Goal: Information Seeking & Learning: Find specific fact

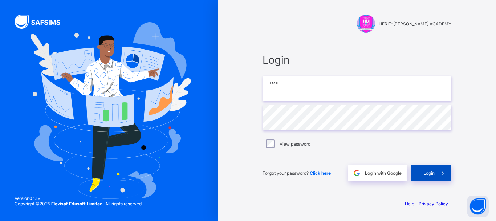
type input "**********"
click at [437, 173] on span at bounding box center [443, 172] width 17 height 17
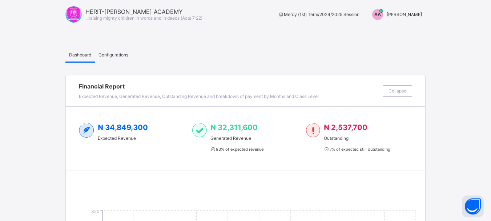
click at [415, 16] on span "Adewale Akinhanmi" at bounding box center [404, 14] width 35 height 5
click at [397, 30] on span "Switch to Admin View" at bounding box center [394, 31] width 55 height 8
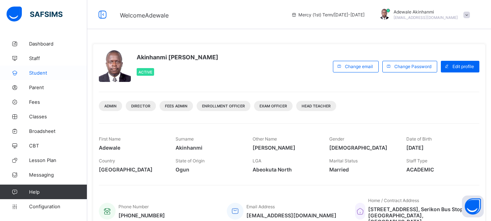
click at [41, 70] on span "Student" at bounding box center [58, 73] width 58 height 6
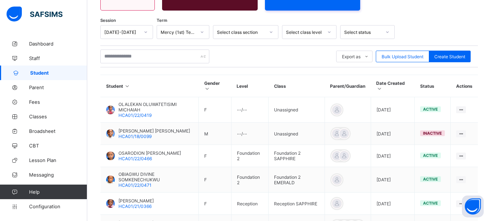
scroll to position [105, 0]
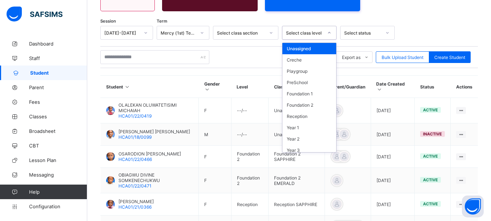
click at [328, 28] on div at bounding box center [329, 33] width 12 height 12
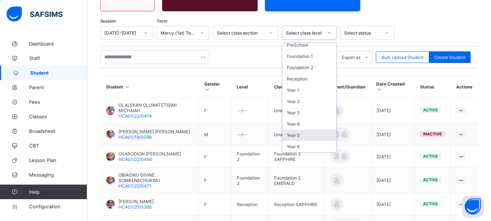
click at [294, 134] on div "Year 5" at bounding box center [309, 134] width 54 height 11
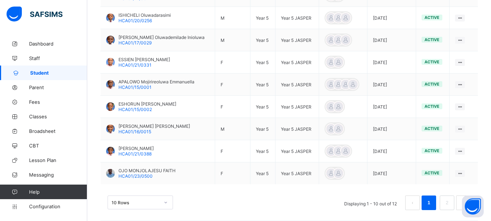
scroll to position [267, 0]
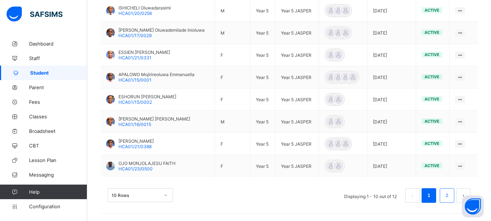
click at [450, 192] on link "2" at bounding box center [446, 194] width 7 height 9
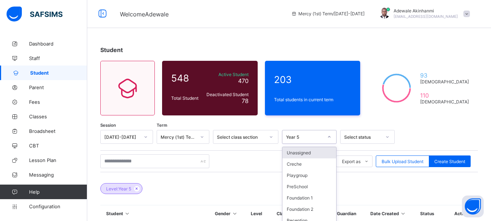
scroll to position [40, 0]
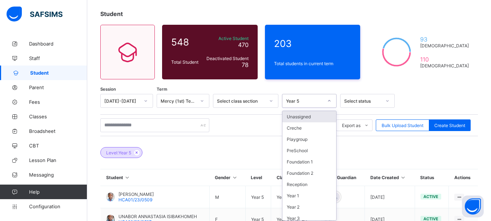
click at [330, 108] on div "option Year 5, selected. option Unassigned focused, 1 of 13. 13 results availab…" at bounding box center [309, 101] width 55 height 14
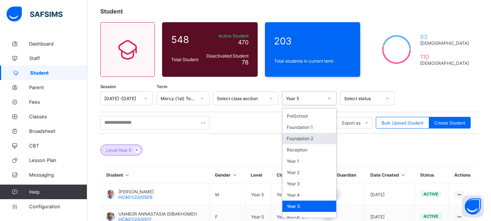
scroll to position [37, 0]
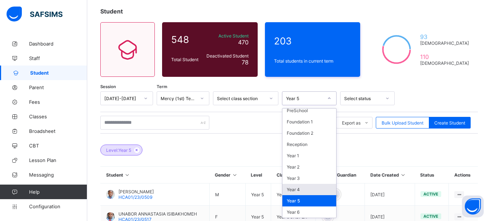
click at [302, 188] on div "Year 4" at bounding box center [309, 189] width 54 height 11
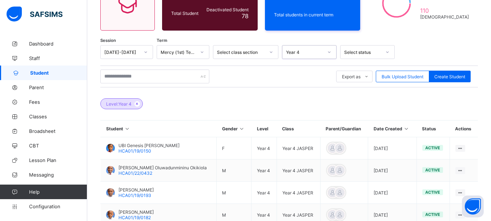
scroll to position [85, 0]
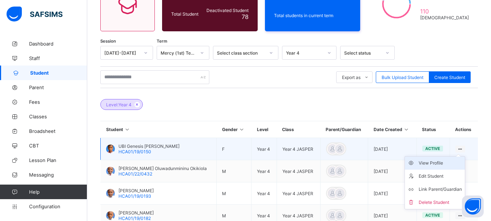
click at [440, 165] on div "View Profile" at bounding box center [440, 162] width 43 height 7
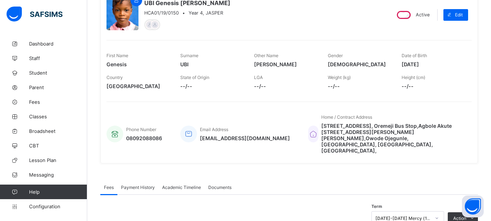
scroll to position [71, 0]
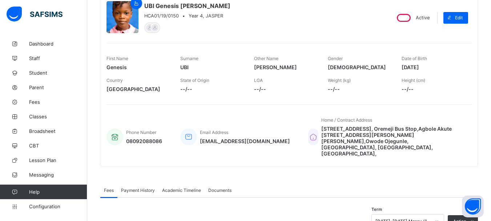
drag, startPoint x: 406, startPoint y: 67, endPoint x: 440, endPoint y: 65, distance: 33.5
click at [440, 65] on span "2016-04-13" at bounding box center [433, 67] width 63 height 6
copy span "2016-04-13"
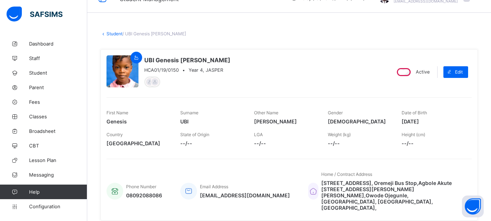
scroll to position [15, 0]
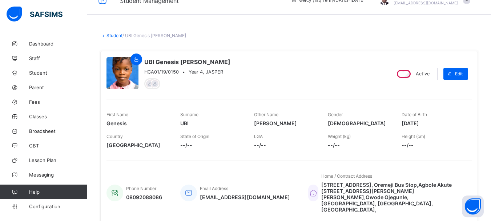
click at [114, 35] on link "Student" at bounding box center [114, 35] width 16 height 5
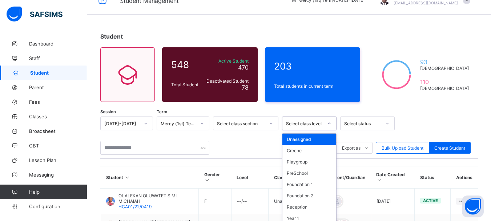
click at [327, 123] on div "option Unassigned focused, 1 of 13. 13 results available. Use Up and Down to ch…" at bounding box center [309, 123] width 55 height 14
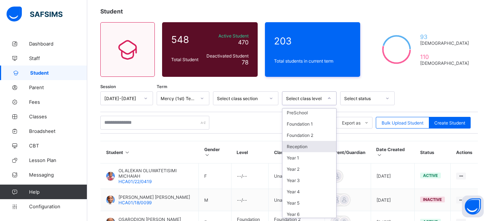
scroll to position [37, 0]
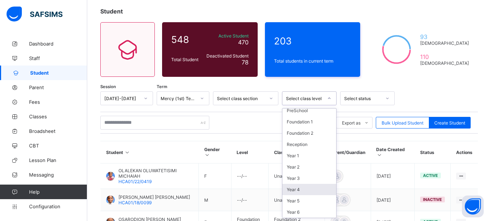
click at [305, 191] on div "Year 4" at bounding box center [309, 189] width 54 height 11
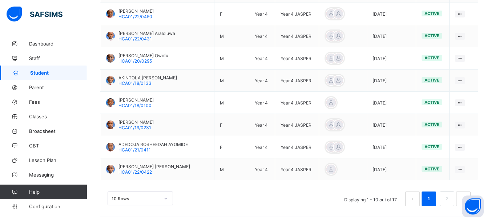
scroll to position [267, 0]
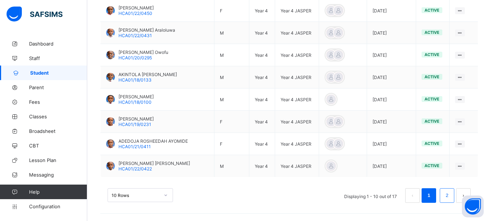
click at [450, 193] on link "2" at bounding box center [446, 194] width 7 height 9
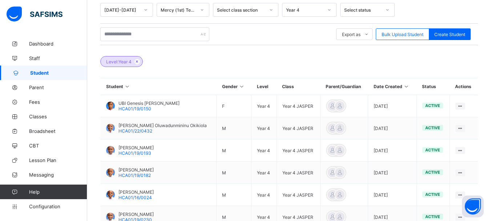
scroll to position [129, 0]
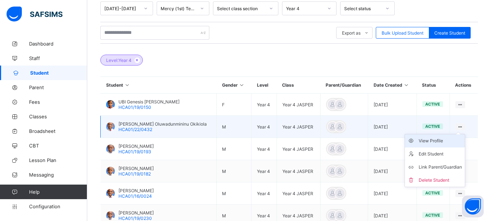
click at [438, 140] on div "View Profile" at bounding box center [440, 140] width 43 height 7
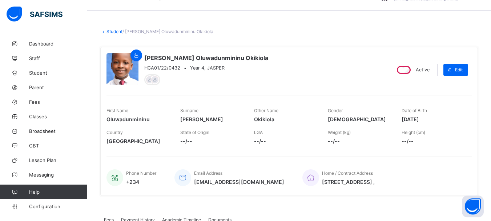
scroll to position [53, 0]
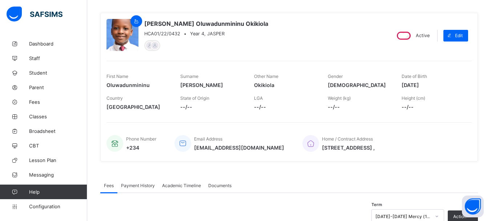
drag, startPoint x: 406, startPoint y: 84, endPoint x: 437, endPoint y: 84, distance: 30.9
click at [437, 84] on span "2016-06-25" at bounding box center [433, 85] width 63 height 6
copy span "2016-06-25"
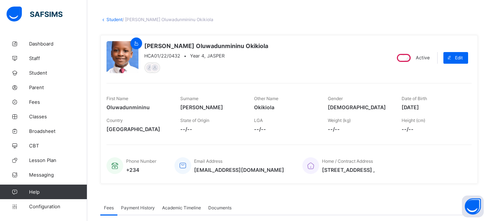
scroll to position [29, 0]
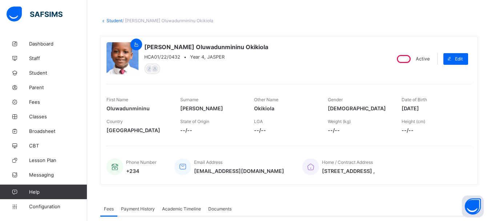
click at [117, 21] on link "Student" at bounding box center [114, 20] width 16 height 5
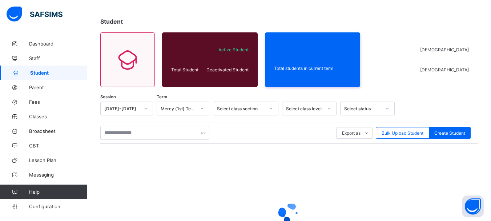
click at [328, 108] on icon at bounding box center [329, 108] width 4 height 7
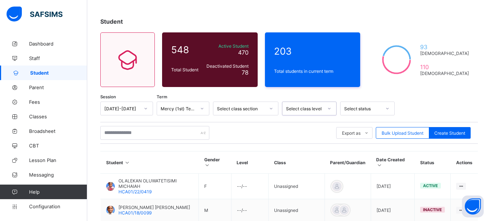
click at [328, 107] on icon at bounding box center [329, 108] width 4 height 7
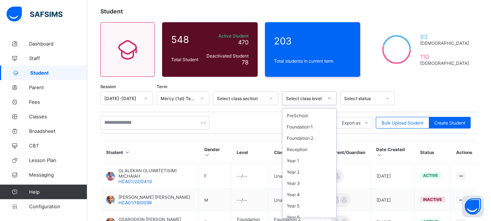
scroll to position [33, 0]
click at [302, 195] on div "Year 4" at bounding box center [309, 193] width 54 height 11
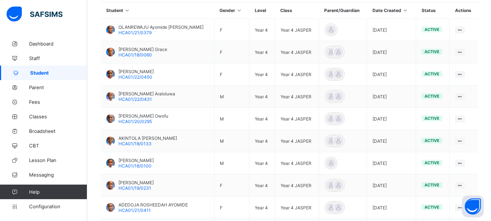
scroll to position [267, 0]
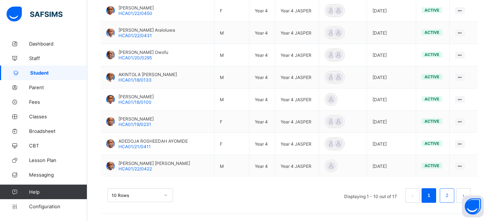
click at [450, 193] on link "2" at bounding box center [446, 194] width 7 height 9
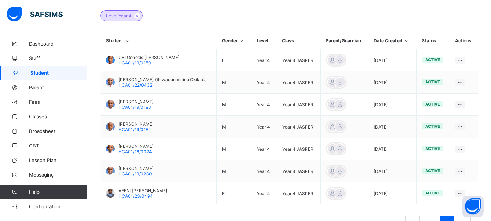
scroll to position [176, 0]
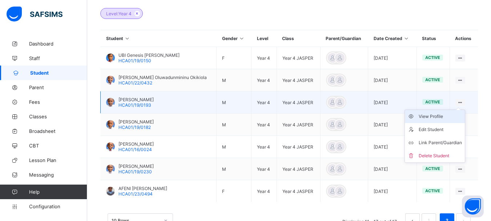
click at [434, 115] on div "View Profile" at bounding box center [440, 116] width 43 height 7
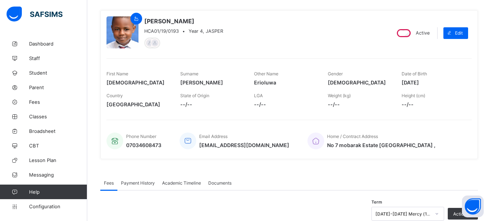
scroll to position [55, 0]
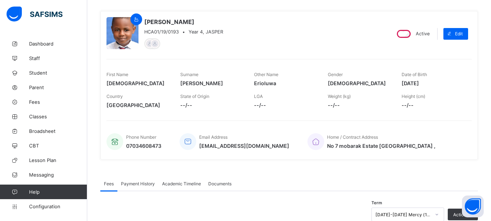
drag, startPoint x: 406, startPoint y: 83, endPoint x: 438, endPoint y: 84, distance: 31.7
click at [438, 84] on span "2016-11-11" at bounding box center [433, 83] width 63 height 6
copy span "2016-11-11"
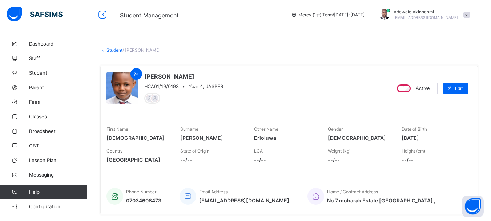
click at [109, 51] on link "Student" at bounding box center [114, 49] width 16 height 5
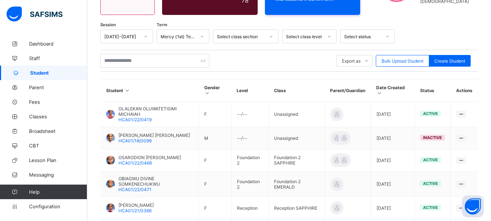
scroll to position [99, 0]
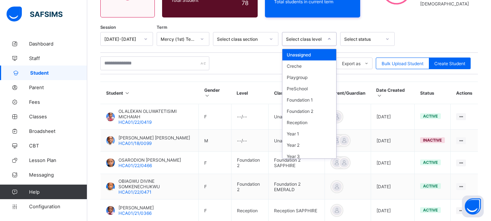
click at [331, 40] on div at bounding box center [329, 39] width 12 height 12
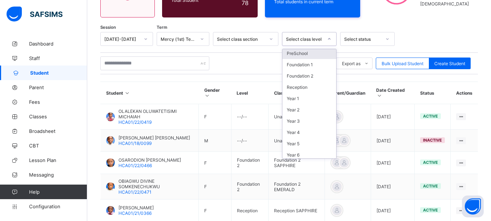
scroll to position [37, 0]
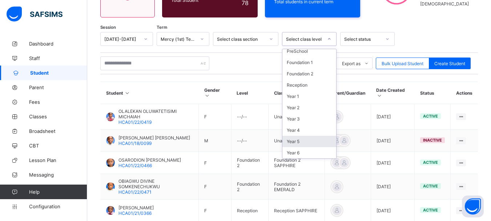
click at [300, 141] on div "Year 5" at bounding box center [309, 141] width 54 height 11
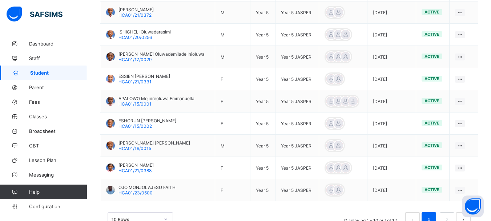
scroll to position [267, 0]
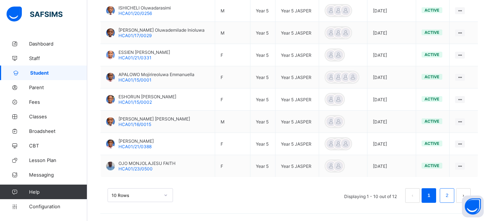
click at [447, 197] on li "2" at bounding box center [447, 195] width 15 height 15
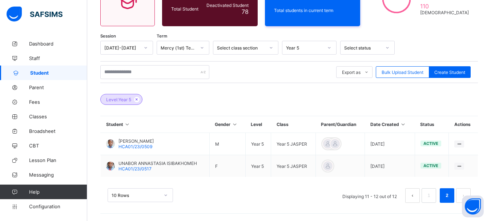
scroll to position [90, 0]
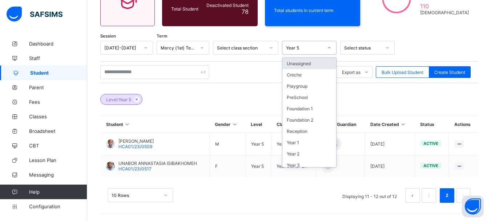
click at [320, 49] on div "Year 5" at bounding box center [304, 47] width 37 height 5
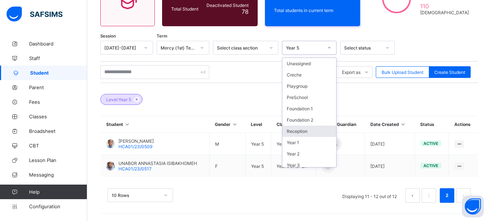
scroll to position [37, 0]
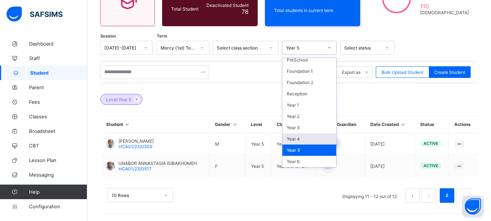
click at [302, 137] on div "Year 4" at bounding box center [309, 138] width 54 height 11
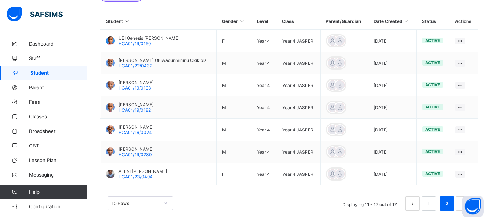
scroll to position [194, 0]
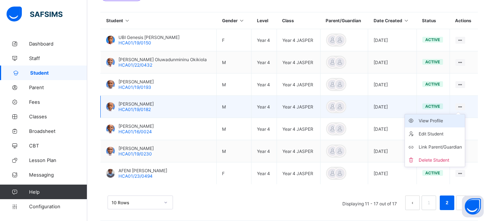
click at [442, 121] on div "View Profile" at bounding box center [440, 120] width 43 height 7
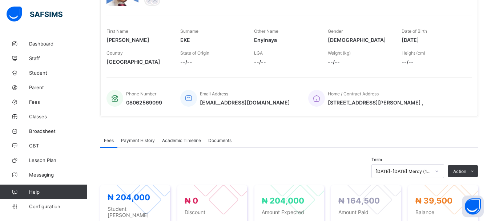
scroll to position [87, 0]
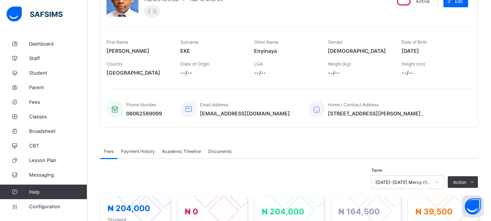
drag, startPoint x: 407, startPoint y: 51, endPoint x: 439, endPoint y: 49, distance: 31.7
click at [439, 49] on span "2016-08-25" at bounding box center [433, 51] width 63 height 6
copy span "2016-08-25"
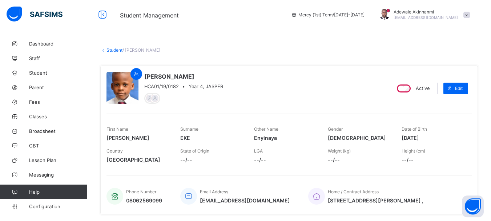
click at [114, 51] on link "Student" at bounding box center [114, 49] width 16 height 5
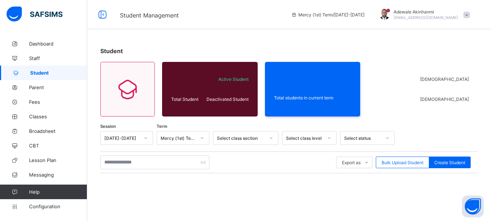
scroll to position [101, 0]
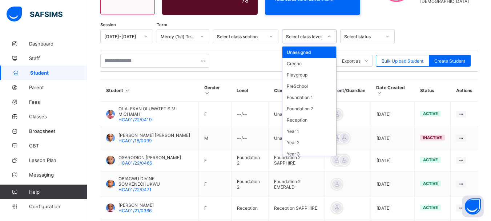
click at [329, 36] on icon at bounding box center [329, 36] width 4 height 7
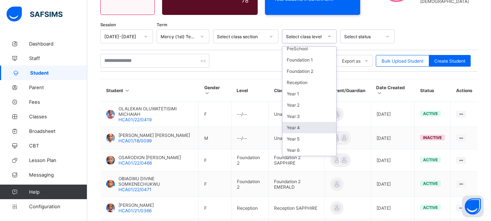
click at [300, 129] on div "Year 4" at bounding box center [309, 127] width 54 height 11
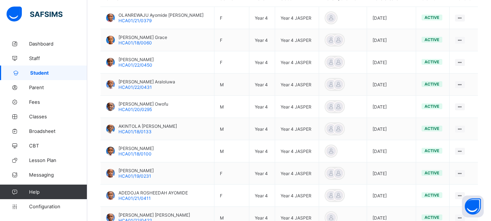
scroll to position [267, 0]
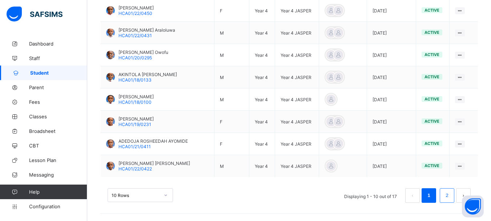
click at [450, 193] on link "2" at bounding box center [446, 194] width 7 height 9
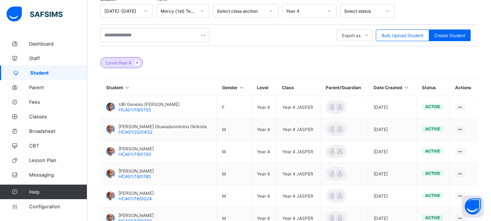
scroll to position [201, 0]
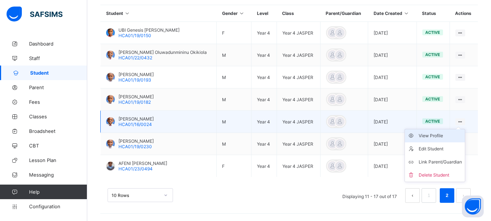
click at [444, 134] on div "View Profile" at bounding box center [440, 135] width 43 height 7
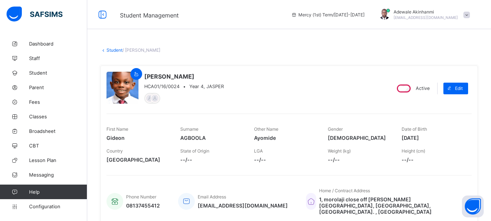
drag, startPoint x: 407, startPoint y: 138, endPoint x: 436, endPoint y: 136, distance: 29.8
click at [436, 136] on span "2016-02-21" at bounding box center [433, 137] width 63 height 6
copy span "2016-02-21"
click at [114, 48] on link "Student" at bounding box center [114, 49] width 16 height 5
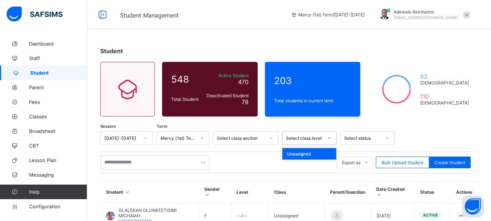
click at [327, 135] on icon at bounding box center [329, 137] width 4 height 7
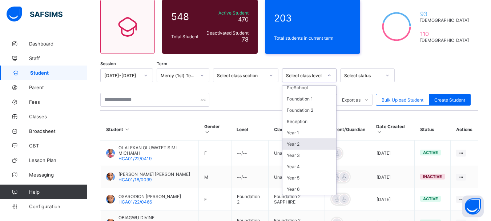
scroll to position [63, 0]
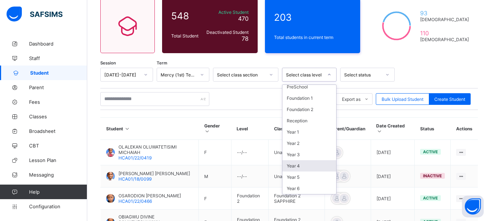
click at [300, 165] on div "Year 4" at bounding box center [309, 165] width 54 height 11
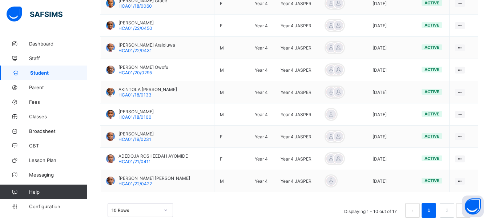
scroll to position [267, 0]
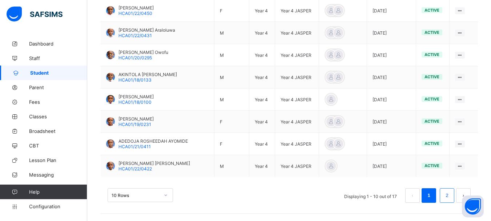
click at [450, 194] on link "2" at bounding box center [446, 194] width 7 height 9
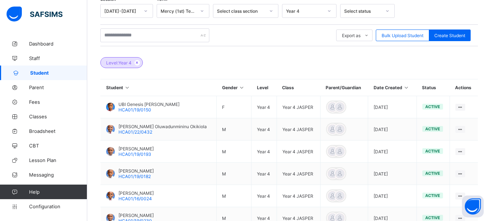
scroll to position [201, 0]
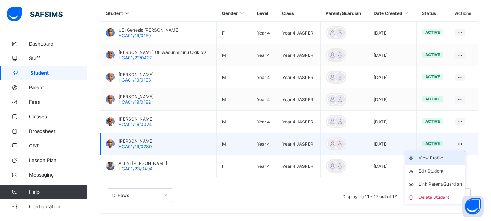
click at [438, 157] on div "View Profile" at bounding box center [440, 157] width 43 height 7
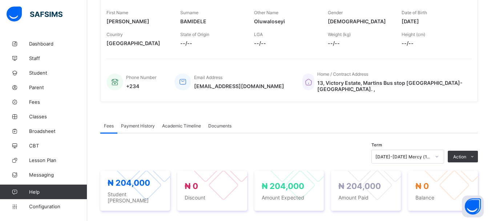
scroll to position [56, 0]
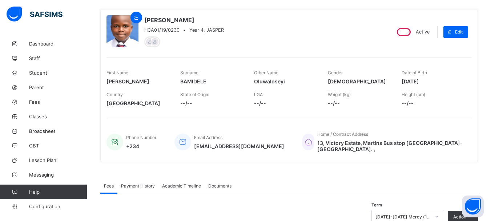
drag, startPoint x: 407, startPoint y: 82, endPoint x: 439, endPoint y: 79, distance: 32.5
click at [439, 79] on span "2016-05-20" at bounding box center [433, 81] width 63 height 6
copy span "2016-05-20"
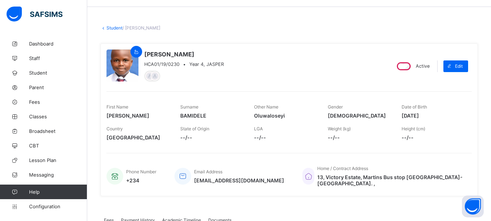
scroll to position [0, 0]
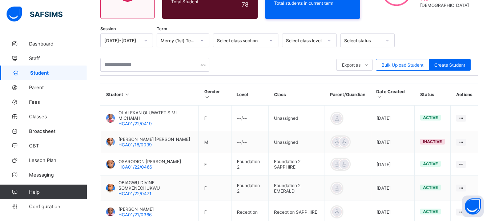
scroll to position [83, 0]
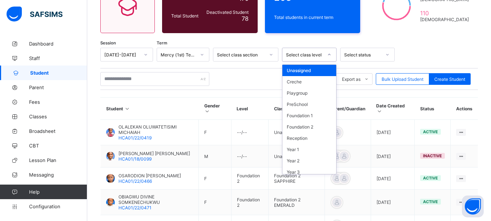
click at [332, 56] on div at bounding box center [329, 55] width 12 height 12
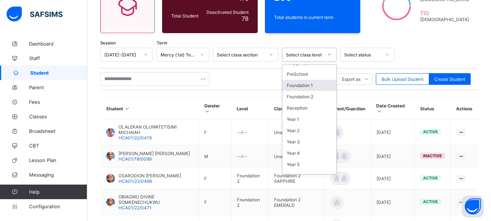
scroll to position [37, 0]
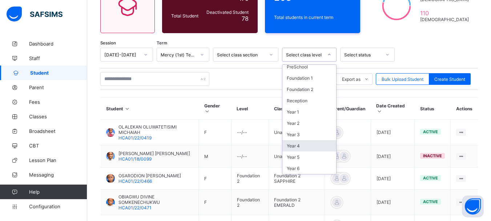
click at [297, 146] on div "Year 4" at bounding box center [309, 145] width 54 height 11
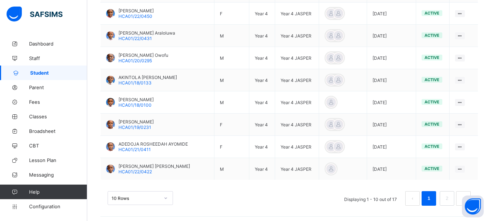
scroll to position [266, 0]
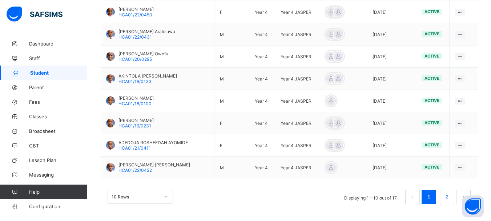
click at [450, 192] on link "2" at bounding box center [446, 196] width 7 height 9
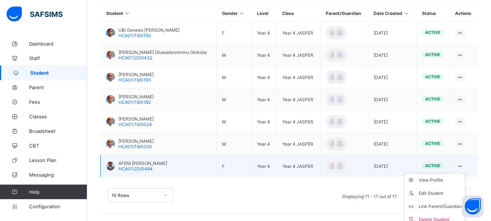
scroll to position [206, 0]
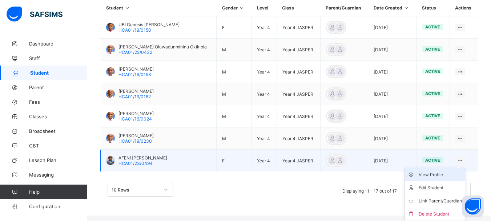
click at [444, 173] on div "View Profile" at bounding box center [440, 174] width 43 height 7
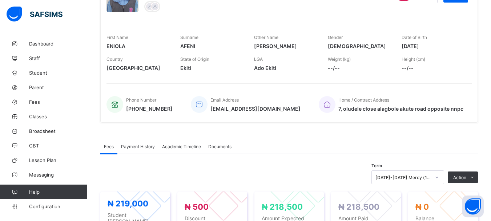
scroll to position [64, 0]
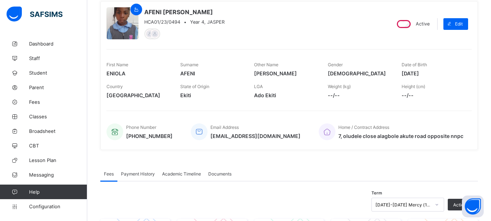
drag, startPoint x: 406, startPoint y: 73, endPoint x: 436, endPoint y: 71, distance: 30.2
click at [436, 71] on span "[DATE]" at bounding box center [433, 73] width 63 height 6
copy span "[DATE]"
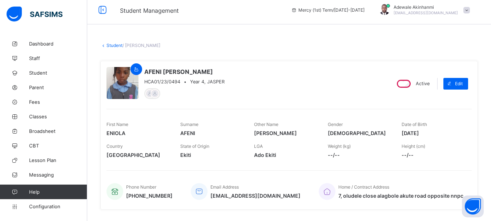
scroll to position [0, 0]
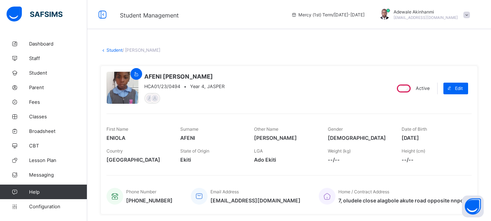
click at [114, 50] on link "Student" at bounding box center [114, 49] width 16 height 5
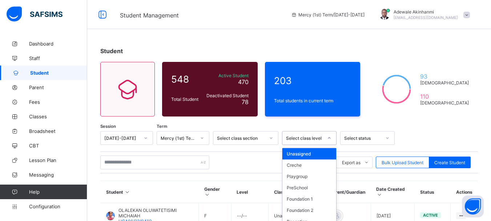
click at [315, 138] on div "option Unassigned focused, 1 of 13. 13 results available. Use Up and Down to ch…" at bounding box center [309, 138] width 55 height 14
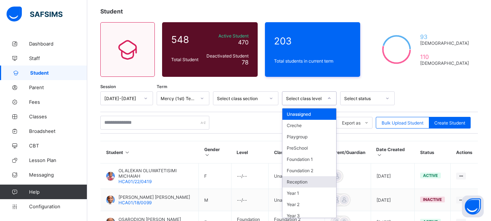
scroll to position [37, 0]
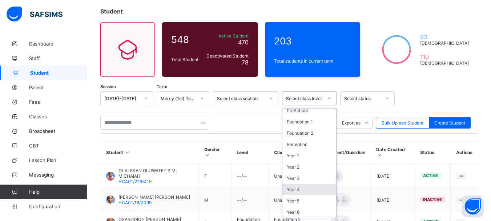
click at [298, 192] on div "Year 4" at bounding box center [309, 189] width 54 height 11
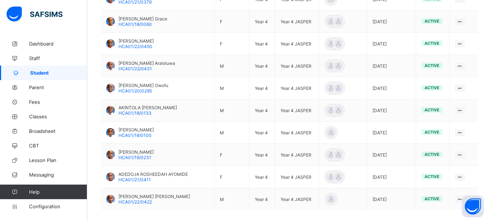
scroll to position [267, 0]
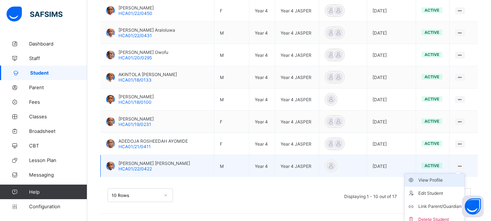
click at [444, 180] on div "View Profile" at bounding box center [439, 179] width 43 height 7
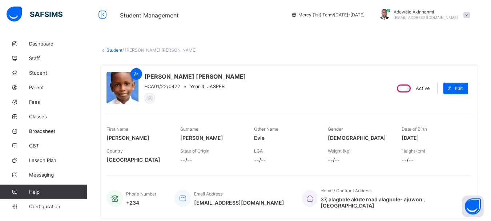
drag, startPoint x: 406, startPoint y: 137, endPoint x: 437, endPoint y: 134, distance: 30.7
click at [437, 134] on span "2016-03-14" at bounding box center [433, 137] width 63 height 6
copy span "2016-03-14"
click at [116, 49] on link "Student" at bounding box center [114, 49] width 16 height 5
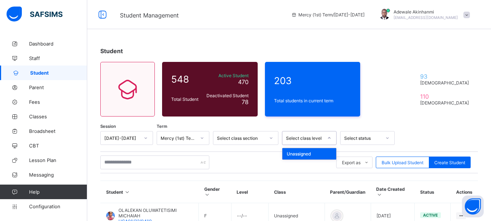
click at [327, 139] on icon at bounding box center [329, 137] width 4 height 7
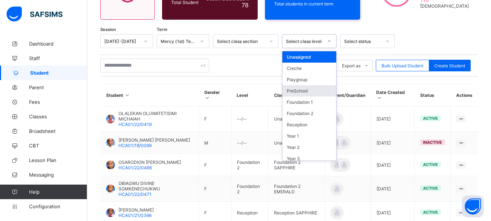
scroll to position [37, 0]
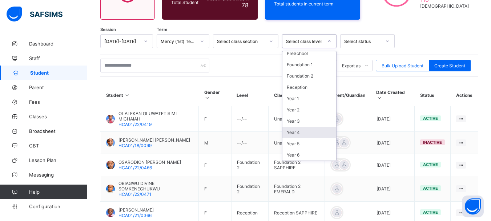
click at [295, 133] on div "Year 4" at bounding box center [309, 131] width 54 height 11
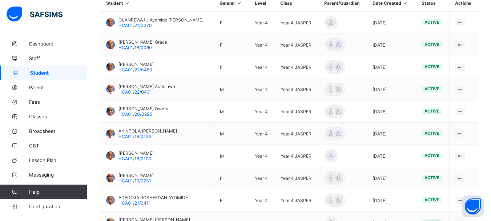
scroll to position [267, 0]
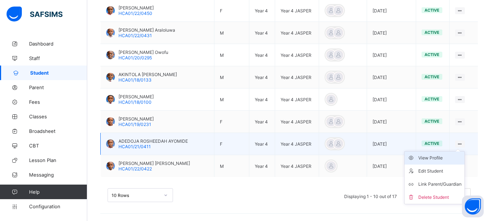
click at [442, 157] on div "View Profile" at bounding box center [439, 157] width 43 height 7
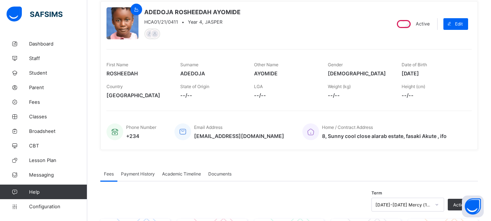
scroll to position [60, 0]
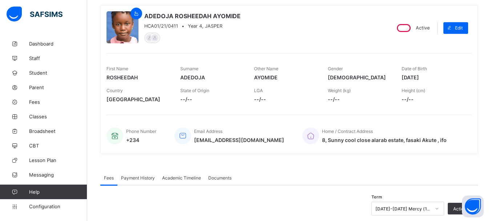
drag, startPoint x: 406, startPoint y: 78, endPoint x: 438, endPoint y: 78, distance: 31.6
click at [438, 78] on span "2015-10-05" at bounding box center [433, 77] width 63 height 6
copy span "2015-10-05"
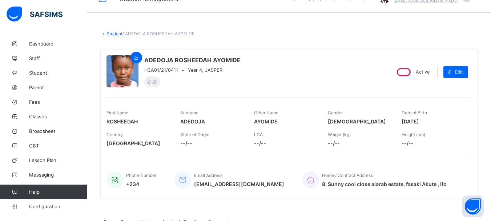
scroll to position [4, 0]
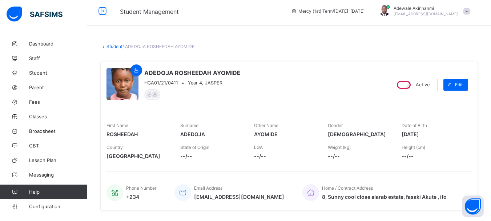
click at [116, 48] on link "Student" at bounding box center [114, 46] width 16 height 5
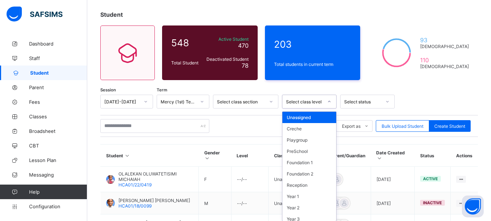
click at [327, 108] on div "option Unassigned focused, 1 of 13. 13 results available. Use Up and Down to ch…" at bounding box center [309, 101] width 55 height 14
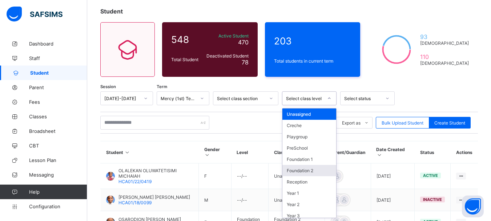
scroll to position [37, 0]
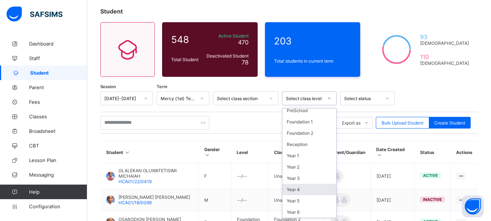
click at [288, 190] on div "Year 4" at bounding box center [309, 189] width 54 height 11
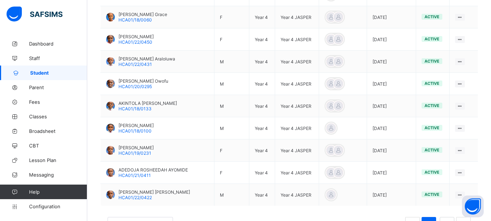
scroll to position [240, 0]
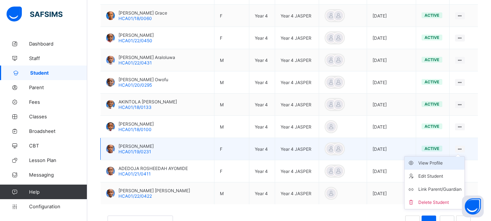
click at [438, 163] on div "View Profile" at bounding box center [439, 162] width 43 height 7
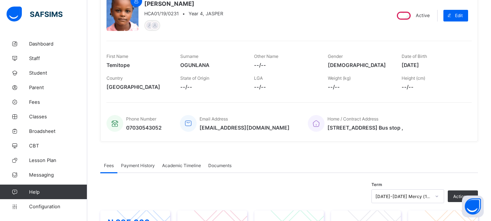
scroll to position [69, 0]
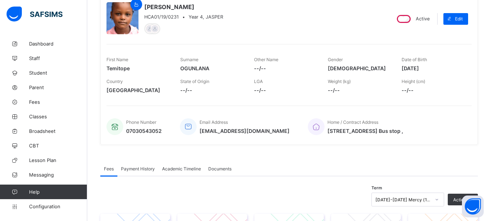
click at [405, 68] on div "First Name Temitope Surname OGUNLANA Other Name --/-- Gender FEMALE Date of Bir…" at bounding box center [288, 64] width 365 height 22
click at [433, 67] on span "2016-06-01" at bounding box center [433, 68] width 63 height 6
click at [406, 68] on span "2016-06-01" at bounding box center [433, 68] width 63 height 6
drag, startPoint x: 406, startPoint y: 68, endPoint x: 439, endPoint y: 68, distance: 32.7
click at [439, 68] on span "2016-06-01" at bounding box center [433, 68] width 63 height 6
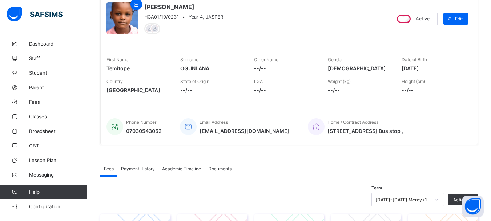
copy span "2016-06-01"
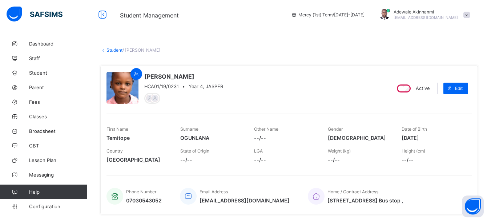
click at [113, 48] on link "Student" at bounding box center [114, 49] width 16 height 5
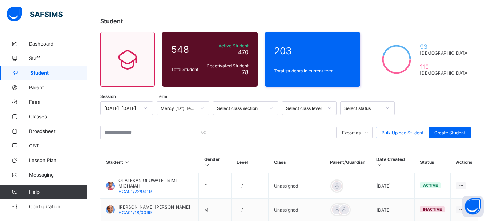
click at [328, 115] on div "Select class level" at bounding box center [309, 108] width 55 height 14
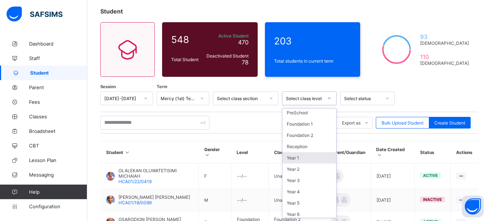
scroll to position [37, 0]
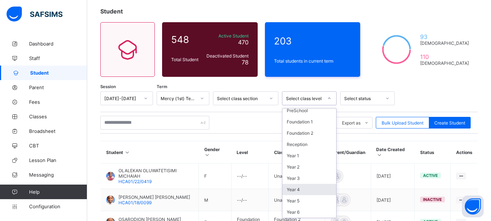
click at [298, 191] on div "Year 4" at bounding box center [309, 189] width 54 height 11
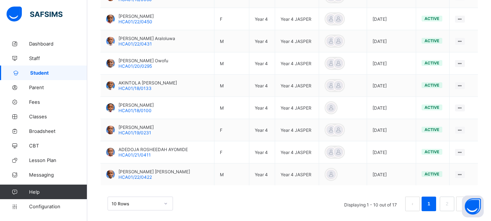
scroll to position [258, 0]
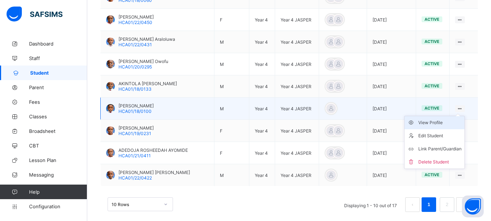
click at [441, 125] on div "View Profile" at bounding box center [439, 122] width 43 height 7
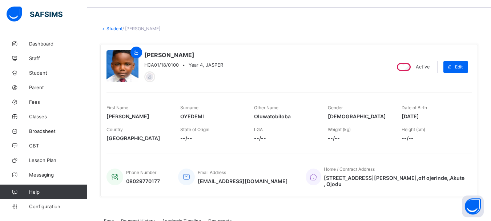
scroll to position [23, 0]
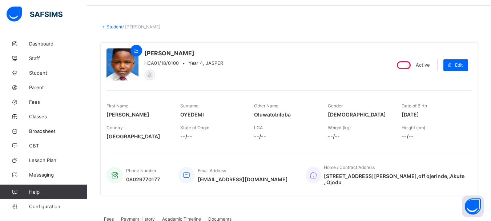
drag, startPoint x: 406, startPoint y: 114, endPoint x: 437, endPoint y: 110, distance: 31.5
click at [437, 110] on div "Date of Birth 2016-12-20" at bounding box center [433, 110] width 63 height 22
click at [406, 114] on span "2016-12-20" at bounding box center [433, 114] width 63 height 6
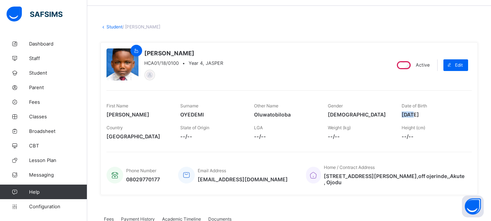
click at [402, 115] on div "First Name Samuel Surname OYEDEMI Other Name Oluwatobiloba Gender MALE Date of …" at bounding box center [288, 110] width 365 height 22
drag, startPoint x: 406, startPoint y: 114, endPoint x: 438, endPoint y: 113, distance: 31.6
click at [438, 113] on span "2016-12-20" at bounding box center [433, 114] width 63 height 6
click at [118, 27] on link "Student" at bounding box center [114, 26] width 16 height 5
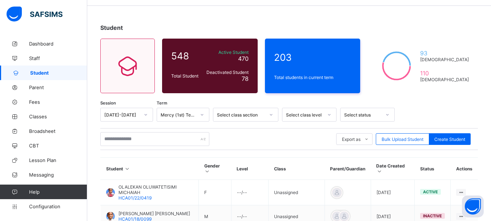
click at [269, 115] on icon at bounding box center [271, 114] width 4 height 7
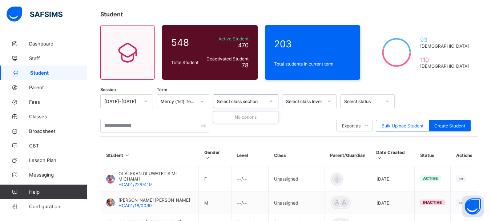
click at [332, 108] on div "Select class level" at bounding box center [309, 101] width 55 height 14
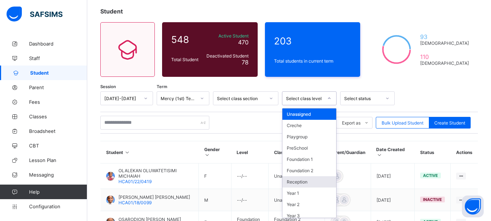
scroll to position [37, 0]
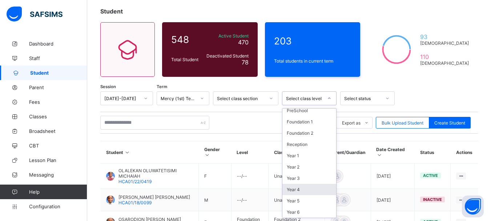
click at [302, 188] on div "Year 4" at bounding box center [309, 189] width 54 height 11
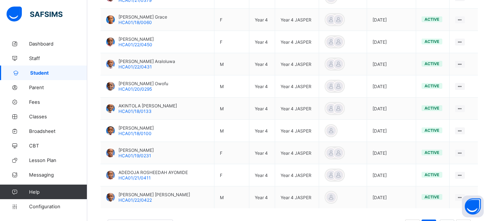
scroll to position [233, 0]
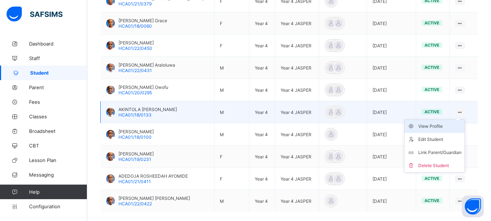
click at [445, 125] on div "View Profile" at bounding box center [439, 125] width 43 height 7
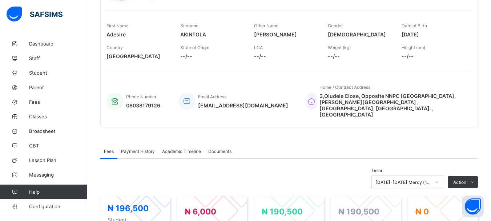
scroll to position [93, 0]
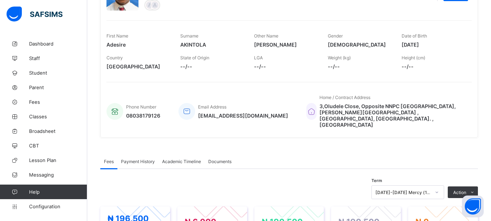
drag, startPoint x: 407, startPoint y: 46, endPoint x: 440, endPoint y: 42, distance: 33.3
click at [440, 42] on span "2016-04-02" at bounding box center [433, 44] width 63 height 6
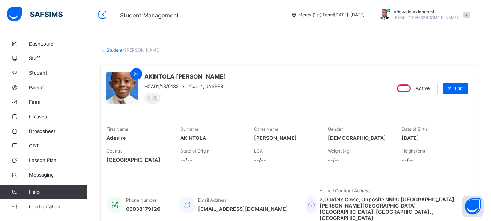
click at [113, 51] on link "Student" at bounding box center [114, 49] width 16 height 5
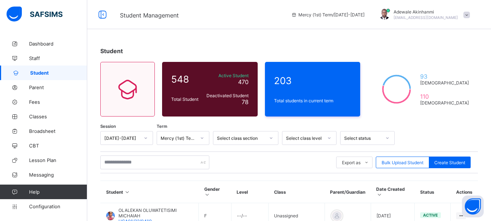
scroll to position [53, 0]
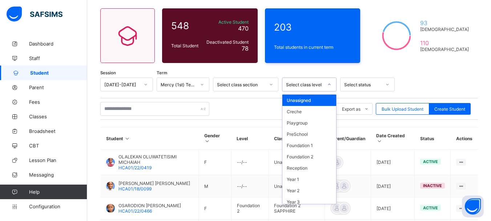
click at [326, 83] on div at bounding box center [329, 85] width 12 height 12
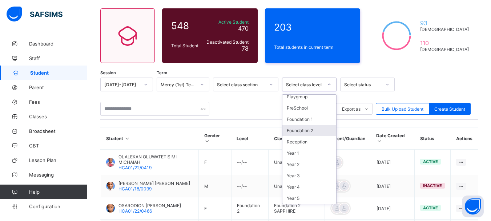
scroll to position [37, 0]
click at [301, 178] on div "Year 4" at bounding box center [309, 175] width 54 height 11
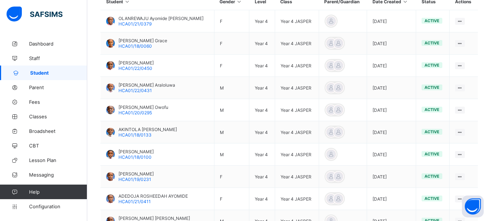
scroll to position [202, 0]
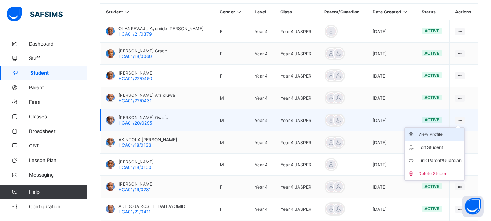
click at [443, 135] on div "View Profile" at bounding box center [439, 133] width 43 height 7
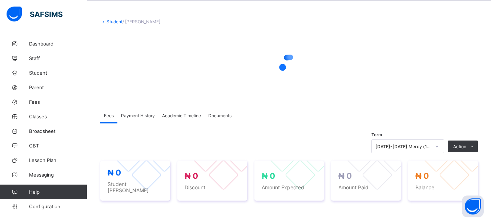
scroll to position [27, 0]
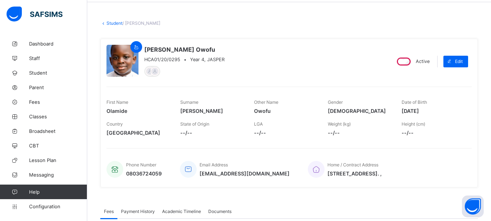
drag, startPoint x: 407, startPoint y: 110, endPoint x: 439, endPoint y: 109, distance: 32.4
click at [439, 109] on span "2016-11-22" at bounding box center [433, 111] width 63 height 6
click at [111, 21] on link "Student" at bounding box center [114, 22] width 16 height 5
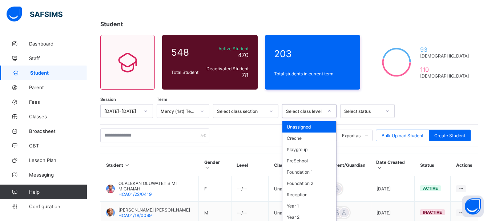
scroll to position [40, 0]
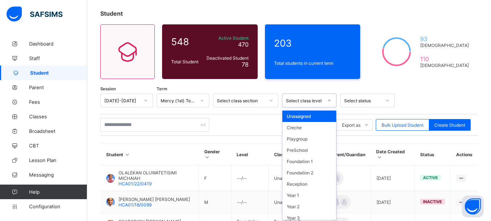
click at [330, 107] on div "option Unassigned focused, 1 of 13. 13 results available. Use Up and Down to ch…" at bounding box center [309, 100] width 55 height 14
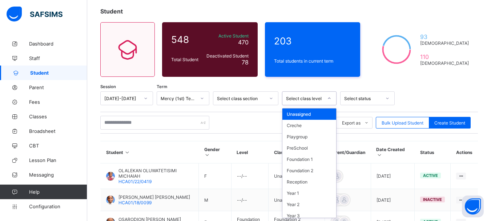
scroll to position [37, 0]
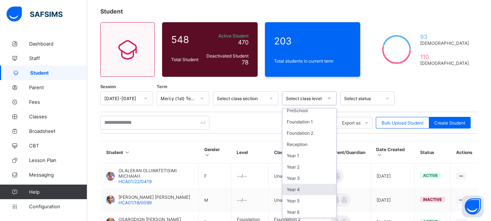
click at [295, 188] on div "Year 4" at bounding box center [309, 189] width 54 height 11
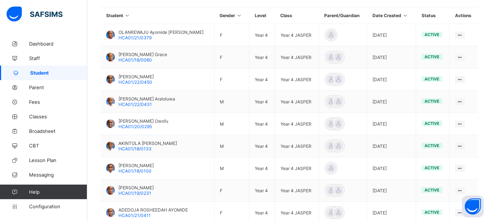
scroll to position [197, 0]
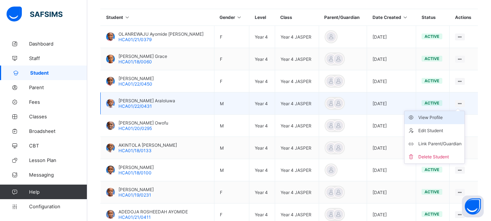
click at [444, 120] on div "View Profile" at bounding box center [439, 117] width 43 height 7
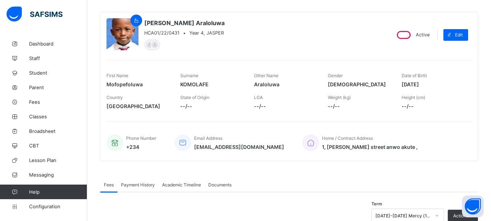
scroll to position [46, 0]
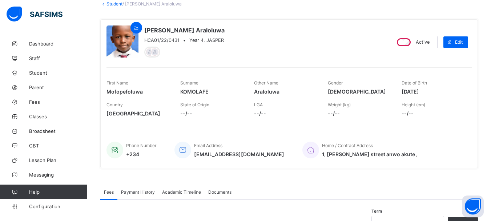
drag, startPoint x: 407, startPoint y: 91, endPoint x: 443, endPoint y: 90, distance: 35.6
click at [443, 90] on span "2016-07-02" at bounding box center [433, 91] width 63 height 6
click at [114, 5] on link "Student" at bounding box center [114, 3] width 16 height 5
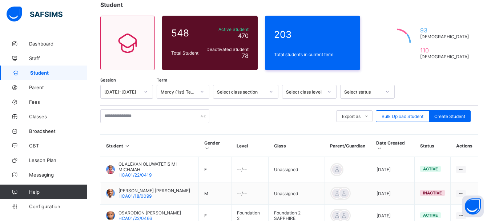
click at [328, 91] on icon at bounding box center [329, 91] width 4 height 7
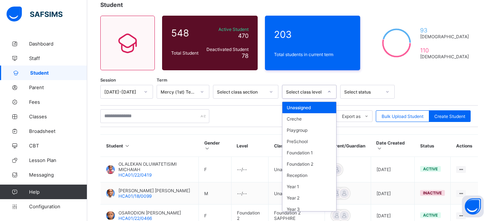
scroll to position [37, 0]
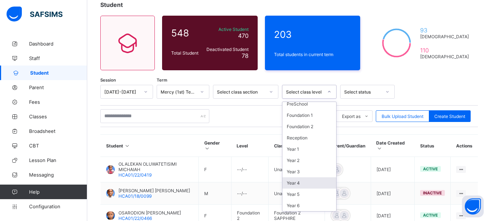
click at [298, 181] on div "Year 4" at bounding box center [309, 182] width 54 height 11
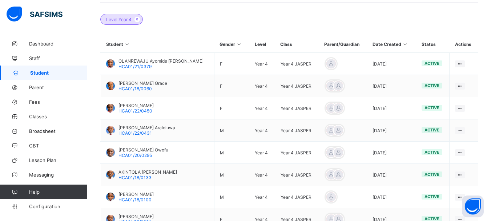
scroll to position [169, 0]
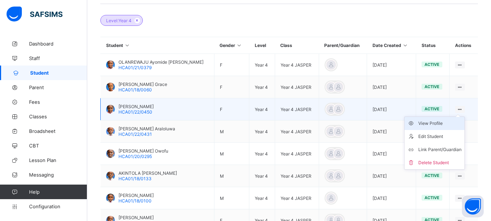
click at [438, 124] on div "View Profile" at bounding box center [439, 123] width 43 height 7
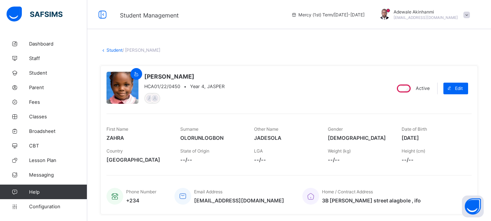
scroll to position [44, 0]
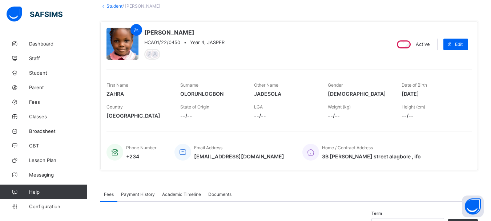
drag, startPoint x: 406, startPoint y: 92, endPoint x: 436, endPoint y: 91, distance: 29.8
click at [436, 91] on span "2015-12-31" at bounding box center [433, 93] width 63 height 6
click at [113, 8] on link "Student" at bounding box center [114, 5] width 16 height 5
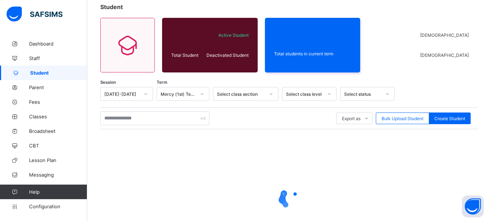
click at [327, 94] on div at bounding box center [329, 94] width 12 height 12
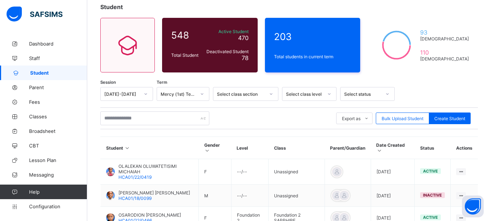
click at [328, 96] on icon at bounding box center [329, 93] width 4 height 7
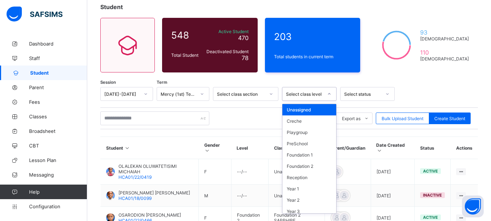
scroll to position [37, 0]
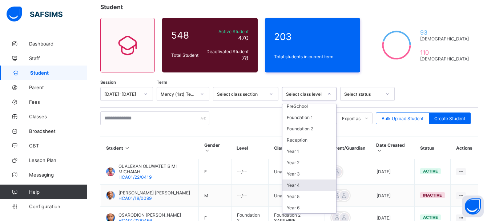
click at [301, 186] on div "Year 4" at bounding box center [309, 184] width 54 height 11
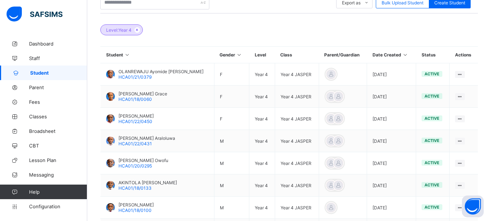
scroll to position [158, 0]
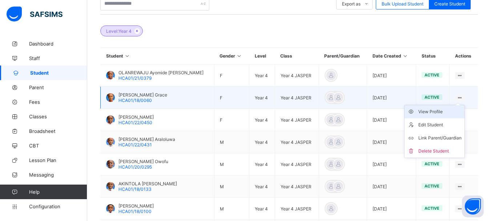
click at [434, 113] on div "View Profile" at bounding box center [439, 111] width 43 height 7
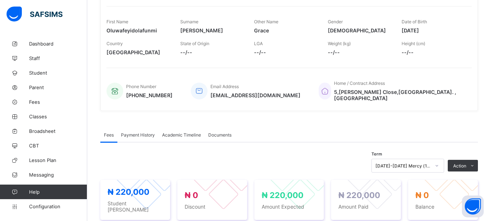
scroll to position [47, 0]
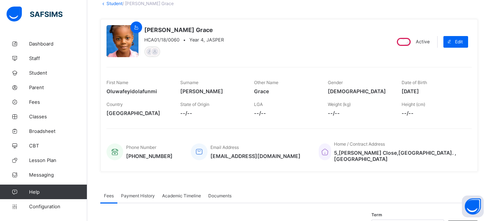
drag, startPoint x: 406, startPoint y: 91, endPoint x: 438, endPoint y: 89, distance: 32.1
click at [438, 89] on span "2016-07-09" at bounding box center [433, 91] width 63 height 6
click at [116, 5] on link "Student" at bounding box center [114, 3] width 16 height 5
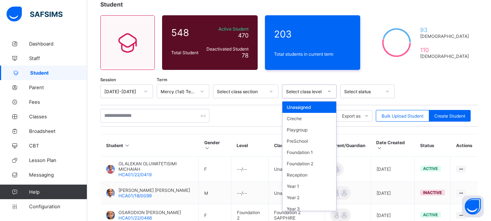
click at [327, 91] on icon at bounding box center [329, 91] width 4 height 7
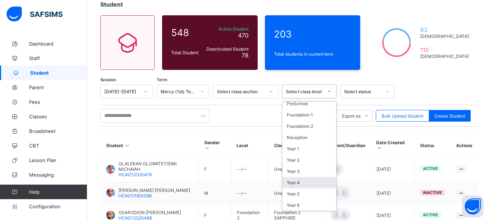
click at [299, 182] on div "Year 4" at bounding box center [309, 182] width 54 height 11
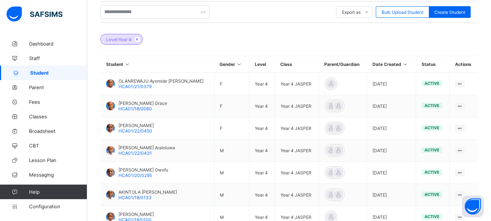
scroll to position [133, 0]
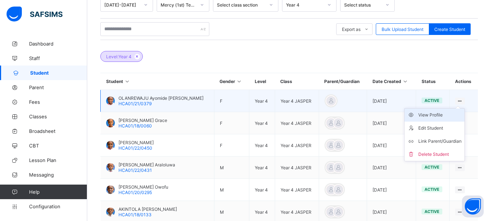
click at [439, 113] on div "View Profile" at bounding box center [439, 114] width 43 height 7
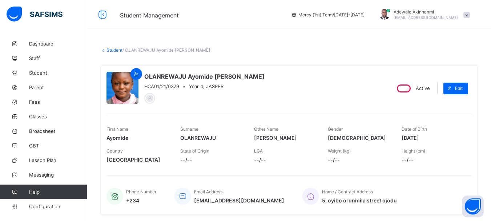
drag, startPoint x: 407, startPoint y: 137, endPoint x: 439, endPoint y: 137, distance: 32.3
click at [439, 137] on span "2015-12-06" at bounding box center [433, 137] width 63 height 6
click at [116, 48] on link "Student" at bounding box center [114, 49] width 16 height 5
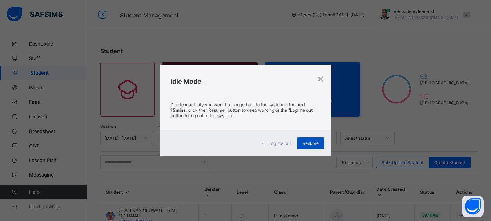
click at [310, 139] on div "Resume" at bounding box center [310, 143] width 27 height 12
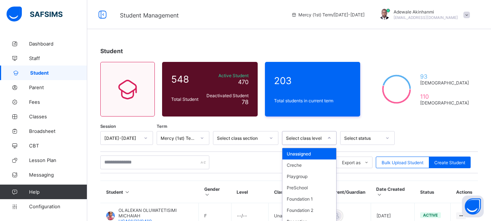
click at [324, 136] on div "option Unassigned focused, 1 of 13. 13 results available. Use Up and Down to ch…" at bounding box center [309, 138] width 55 height 14
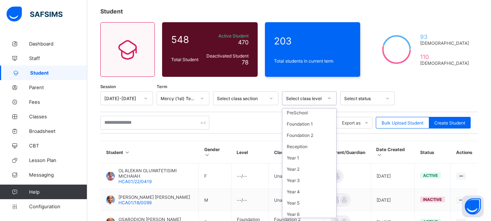
scroll to position [37, 0]
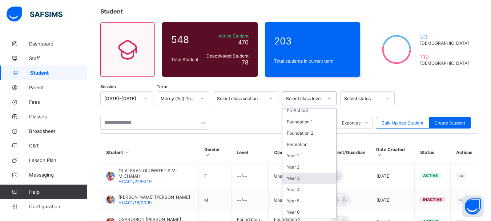
click at [302, 177] on div "Year 3" at bounding box center [309, 177] width 54 height 11
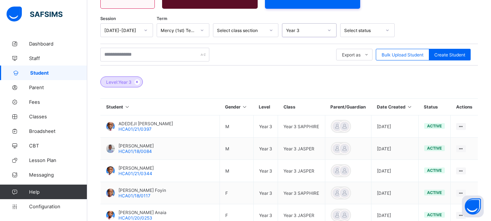
scroll to position [109, 0]
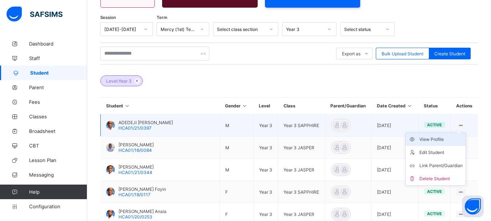
click at [438, 141] on div "View Profile" at bounding box center [440, 139] width 43 height 7
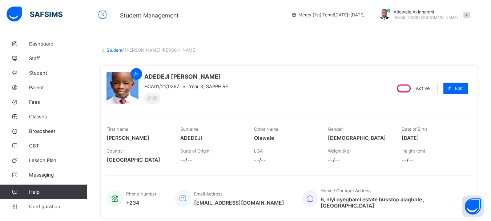
click at [116, 52] on link "Student" at bounding box center [114, 49] width 16 height 5
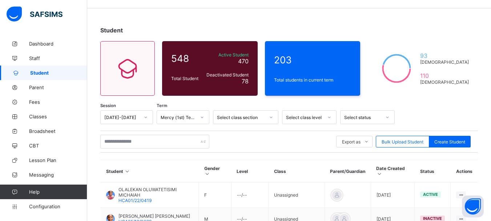
scroll to position [19, 0]
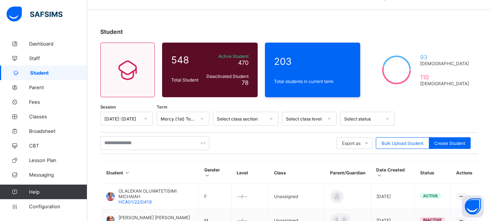
click at [330, 117] on div "Select class level" at bounding box center [309, 119] width 55 height 14
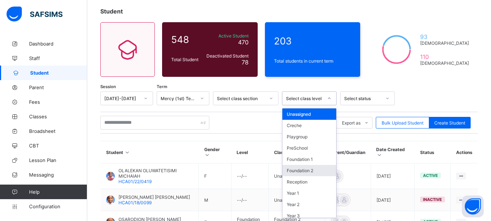
scroll to position [37, 0]
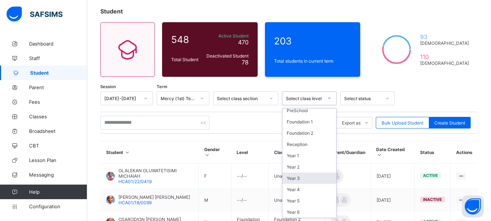
click at [301, 178] on div "Year 3" at bounding box center [309, 177] width 54 height 11
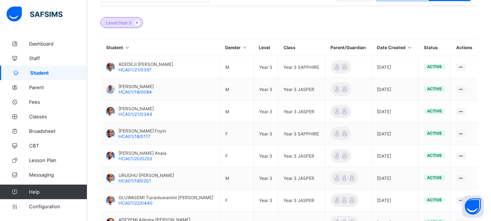
scroll to position [166, 0]
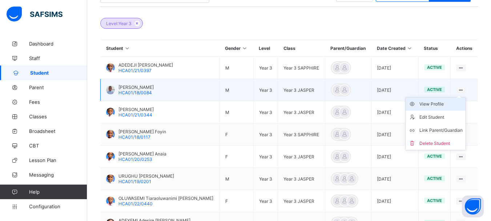
click at [438, 104] on div "View Profile" at bounding box center [440, 103] width 43 height 7
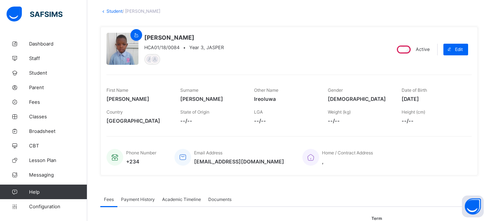
scroll to position [40, 0]
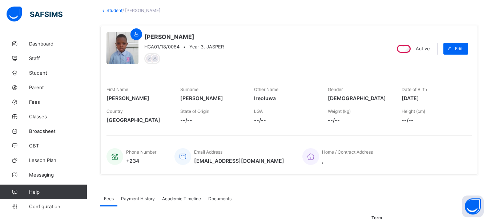
drag, startPoint x: 406, startPoint y: 98, endPoint x: 433, endPoint y: 100, distance: 27.0
click at [433, 100] on span "2017-10-11" at bounding box center [433, 98] width 63 height 6
copy span "2017-10-11"
click at [116, 10] on link "Student" at bounding box center [114, 10] width 16 height 5
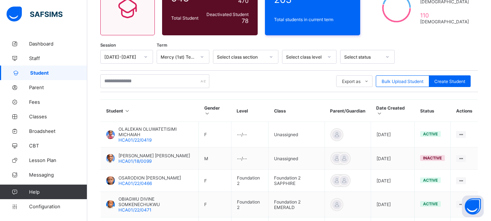
scroll to position [80, 0]
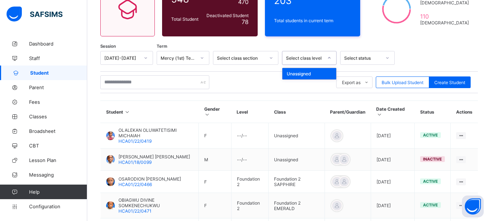
click at [330, 59] on icon at bounding box center [329, 57] width 4 height 7
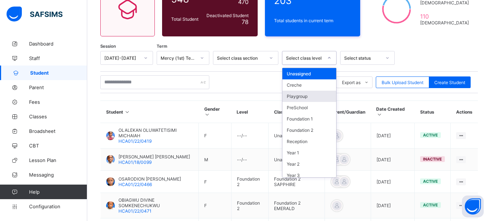
scroll to position [37, 0]
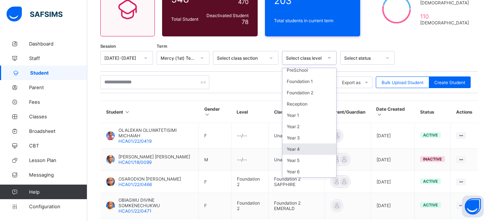
click at [297, 151] on div "Year 4" at bounding box center [309, 148] width 54 height 11
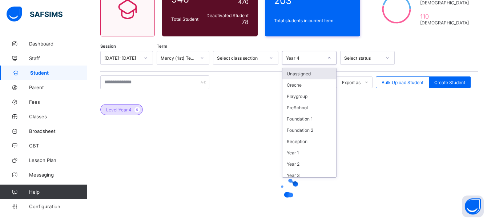
click at [330, 58] on icon at bounding box center [329, 57] width 4 height 7
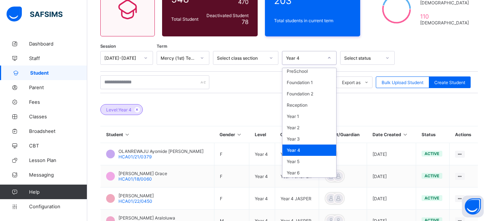
scroll to position [37, 0]
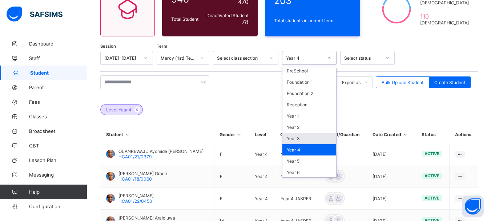
click at [306, 136] on div "Year 3" at bounding box center [309, 138] width 54 height 11
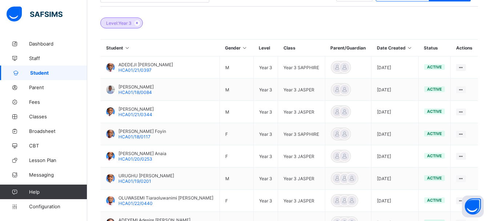
scroll to position [167, 0]
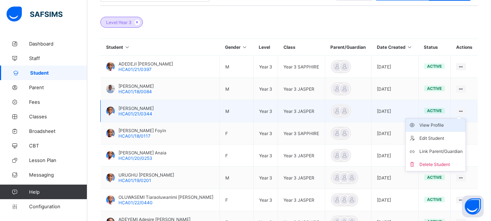
click at [435, 126] on div "View Profile" at bounding box center [440, 124] width 43 height 7
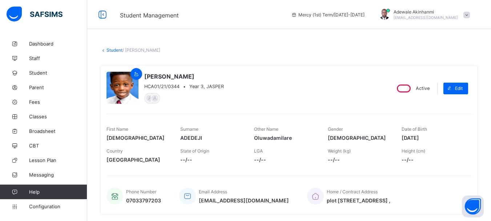
drag, startPoint x: 407, startPoint y: 138, endPoint x: 437, endPoint y: 137, distance: 30.2
click at [437, 137] on span "2017-06-24" at bounding box center [433, 137] width 63 height 6
copy span "2017-06-24"
click at [117, 51] on link "Student" at bounding box center [114, 49] width 16 height 5
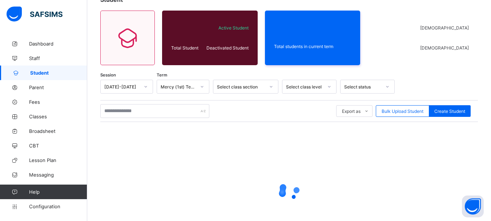
scroll to position [101, 0]
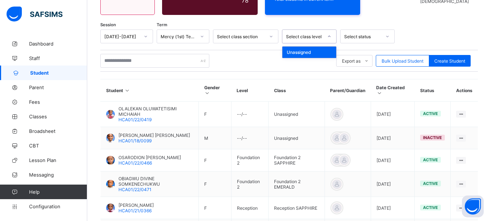
click at [328, 35] on icon at bounding box center [329, 36] width 4 height 7
click at [330, 35] on icon at bounding box center [329, 36] width 4 height 7
click at [261, 69] on div "Export as Pdf Report Excel Report Excel Report (LMS) Bulk Upload Student Create…" at bounding box center [289, 61] width 378 height 22
click at [331, 36] on div at bounding box center [329, 37] width 12 height 12
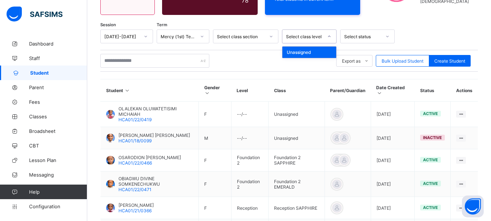
click at [331, 36] on div at bounding box center [329, 37] width 12 height 12
click at [271, 39] on div at bounding box center [271, 37] width 12 height 12
click at [327, 36] on icon at bounding box center [329, 36] width 4 height 7
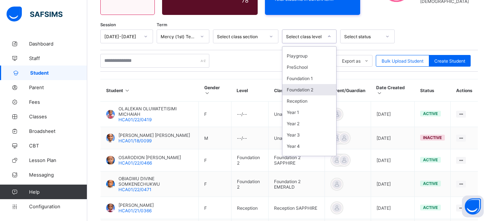
scroll to position [20, 0]
click at [295, 131] on div "Year 3" at bounding box center [309, 133] width 54 height 11
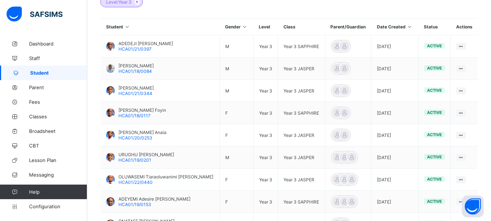
scroll to position [186, 0]
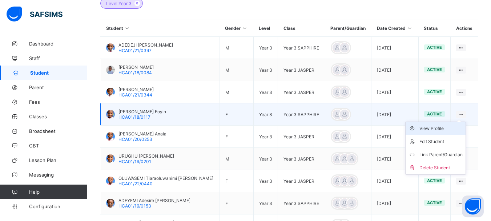
click at [436, 129] on div "View Profile" at bounding box center [440, 128] width 43 height 7
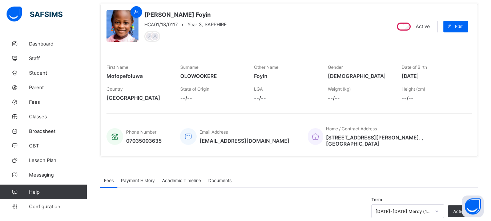
scroll to position [61, 0]
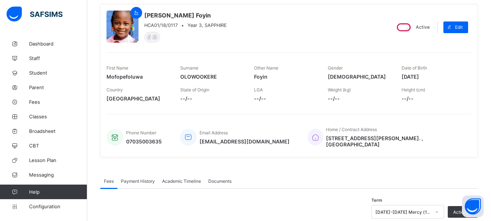
drag, startPoint x: 408, startPoint y: 76, endPoint x: 428, endPoint y: 76, distance: 20.0
click at [428, 76] on span "2017-08-02" at bounding box center [433, 76] width 63 height 6
click at [399, 81] on div "First Name Mofopefoluwa Surname OLOWOOKERE Other Name Foyin Gender FEMALE Date …" at bounding box center [288, 72] width 365 height 22
drag, startPoint x: 406, startPoint y: 76, endPoint x: 436, endPoint y: 76, distance: 30.5
click at [436, 76] on span "2017-08-02" at bounding box center [433, 76] width 63 height 6
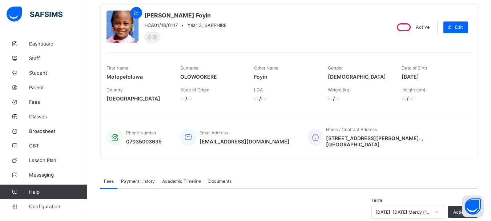
copy span "2017-08-02"
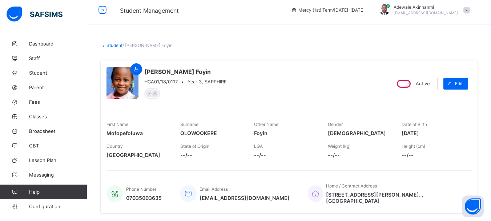
scroll to position [0, 0]
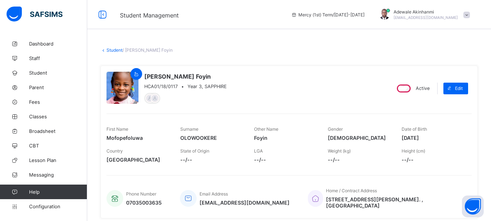
click at [116, 50] on link "Student" at bounding box center [114, 49] width 16 height 5
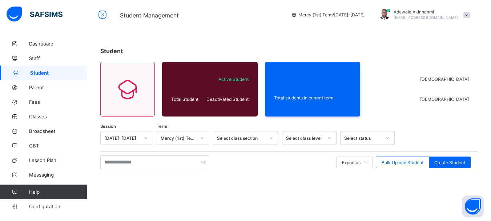
click at [327, 138] on icon at bounding box center [329, 137] width 4 height 7
click at [328, 138] on icon at bounding box center [329, 137] width 4 height 7
click at [419, 114] on div "[DEMOGRAPHIC_DATA] [DEMOGRAPHIC_DATA]" at bounding box center [422, 89] width 110 height 55
click at [331, 136] on icon at bounding box center [329, 137] width 4 height 7
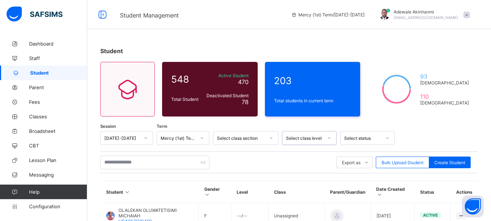
click at [331, 136] on icon at bounding box center [329, 137] width 4 height 7
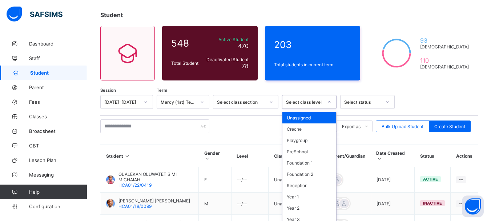
click at [331, 109] on div "option Unassigned focused, 1 of 13. 13 results available. Use Up and Down to ch…" at bounding box center [309, 102] width 55 height 14
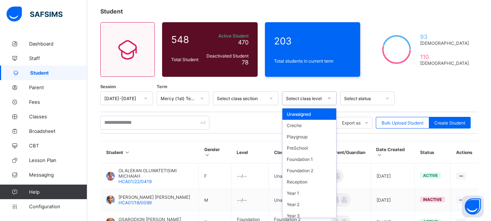
scroll to position [37, 0]
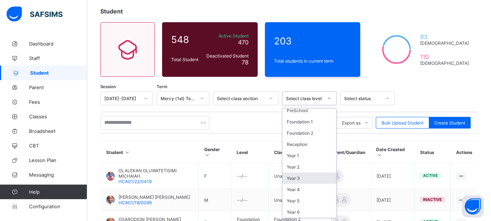
click at [301, 180] on div "Year 3" at bounding box center [309, 177] width 54 height 11
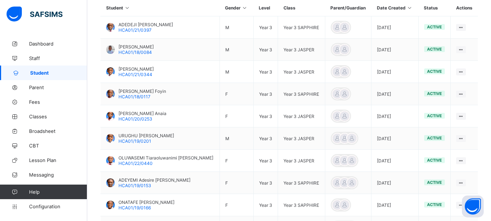
scroll to position [212, 0]
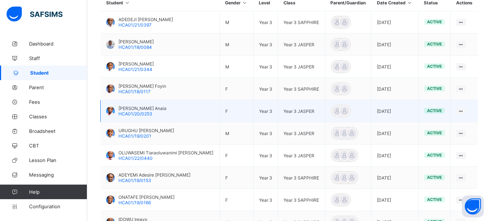
click at [472, 111] on td "View Profile Edit Student Link Parent/Guardian Delete Student" at bounding box center [464, 111] width 27 height 22
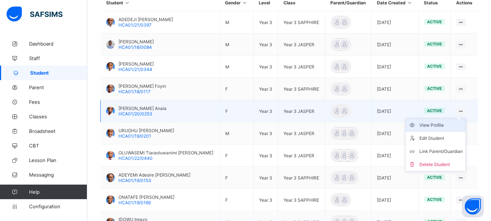
click at [441, 124] on div "View Profile" at bounding box center [440, 124] width 43 height 7
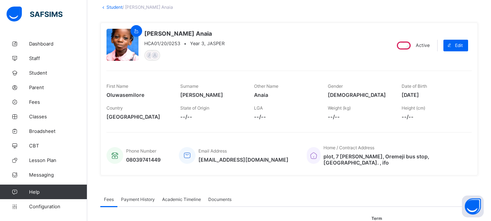
scroll to position [44, 0]
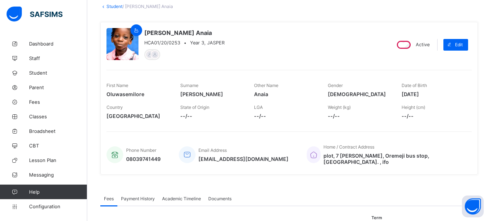
drag, startPoint x: 406, startPoint y: 95, endPoint x: 440, endPoint y: 94, distance: 33.8
click at [440, 94] on span "[DATE]" at bounding box center [433, 94] width 63 height 6
copy span "[DATE]"
click at [115, 5] on link "Student" at bounding box center [114, 6] width 16 height 5
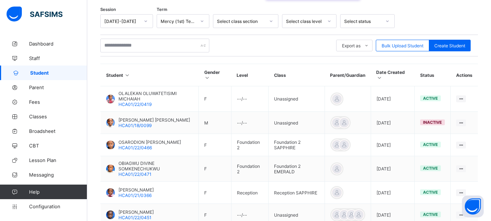
scroll to position [116, 0]
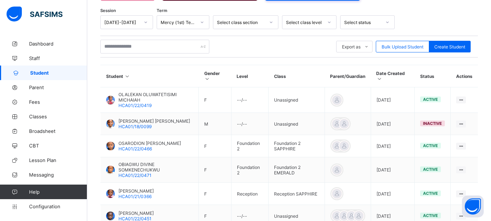
click at [330, 23] on icon at bounding box center [329, 22] width 4 height 7
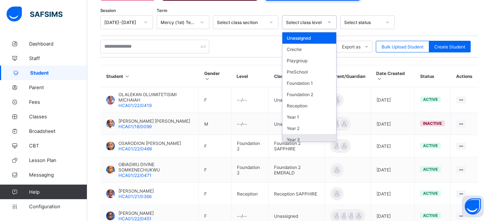
click at [310, 137] on div "Year 3" at bounding box center [309, 139] width 54 height 11
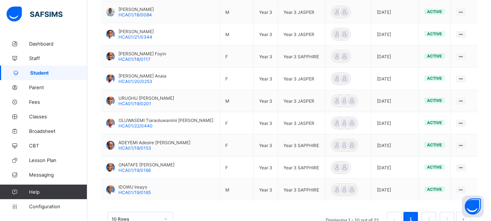
scroll to position [248, 0]
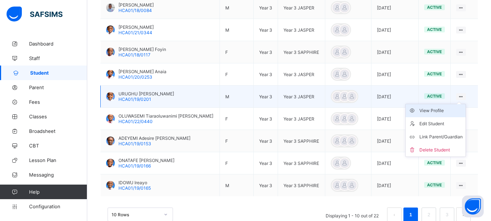
click at [440, 111] on div "View Profile" at bounding box center [440, 110] width 43 height 7
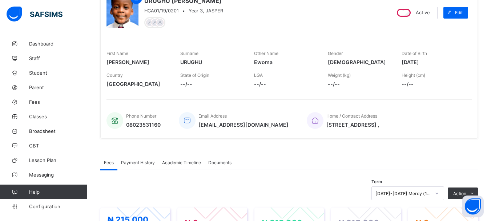
scroll to position [75, 0]
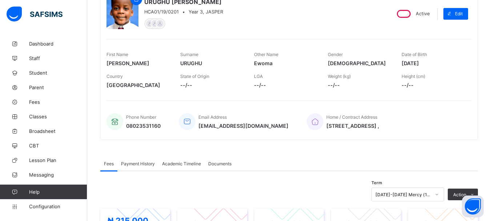
drag, startPoint x: 407, startPoint y: 63, endPoint x: 440, endPoint y: 63, distance: 33.1
click at [440, 63] on span "2017-12-12" at bounding box center [433, 63] width 63 height 6
copy span "2017-12-12"
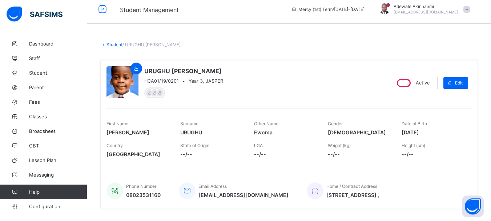
scroll to position [0, 0]
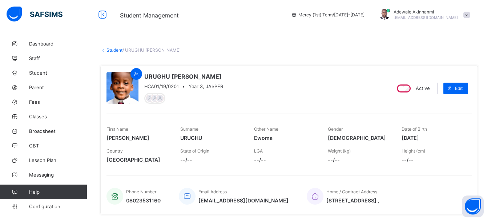
click at [120, 48] on link "Student" at bounding box center [114, 49] width 16 height 5
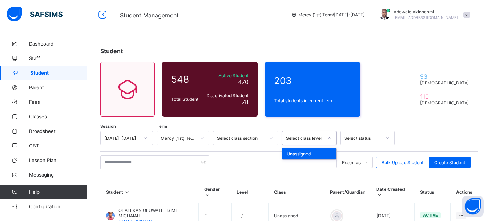
click at [329, 137] on icon at bounding box center [329, 137] width 4 height 7
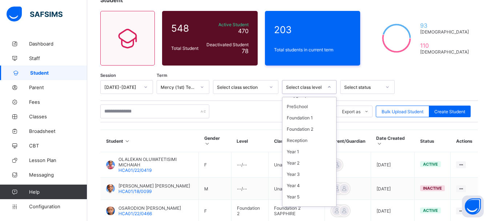
scroll to position [37, 0]
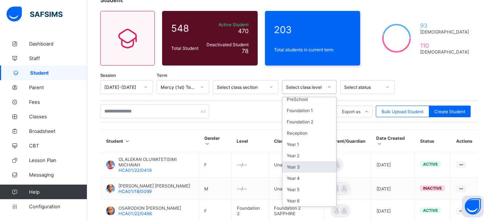
click at [297, 166] on div "Year 3" at bounding box center [309, 166] width 54 height 11
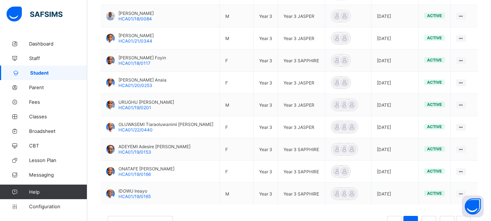
scroll to position [243, 0]
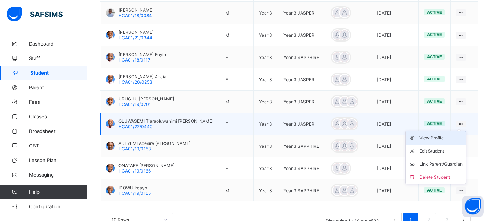
click at [438, 139] on div "View Profile" at bounding box center [440, 137] width 43 height 7
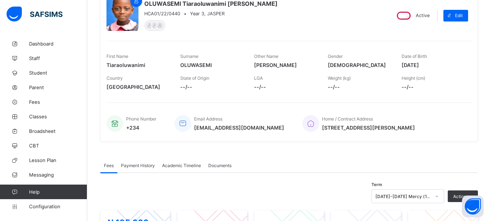
scroll to position [72, 0]
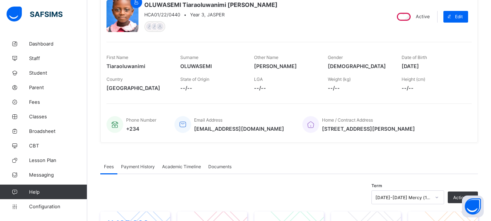
drag, startPoint x: 407, startPoint y: 65, endPoint x: 436, endPoint y: 66, distance: 29.1
click at [436, 66] on span "2016-08-28" at bounding box center [433, 66] width 63 height 6
copy span "2016-08-28"
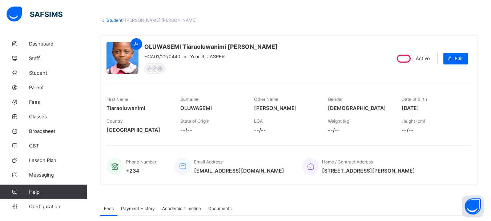
scroll to position [29, 0]
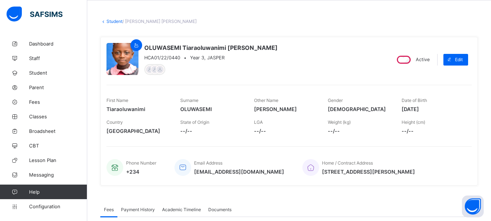
click at [117, 23] on link "Student" at bounding box center [114, 21] width 16 height 5
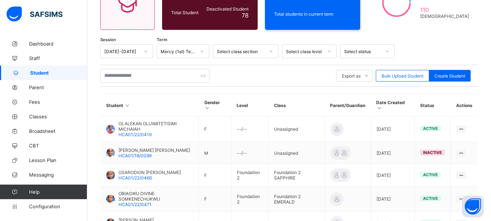
scroll to position [69, 0]
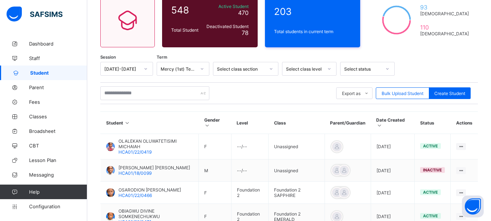
click at [327, 67] on icon at bounding box center [329, 68] width 4 height 7
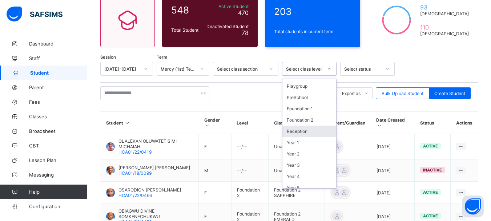
scroll to position [25, 0]
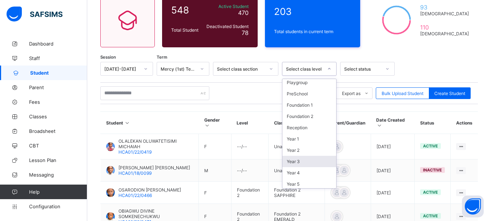
click at [297, 164] on div "Year 3" at bounding box center [309, 161] width 54 height 11
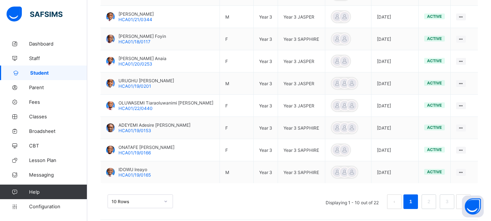
scroll to position [267, 0]
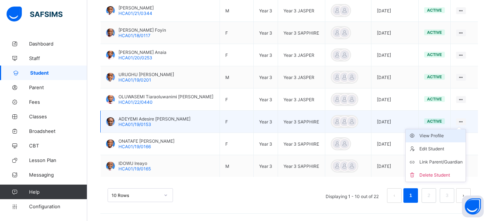
click at [442, 135] on div "View Profile" at bounding box center [440, 135] width 43 height 7
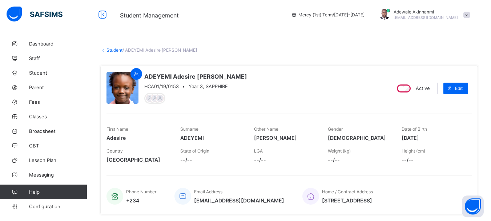
click at [407, 137] on div "First Name Adesire Surname ADEYEMI Other Name Celestina Gender FEMALE Date of B…" at bounding box center [288, 133] width 365 height 22
drag, startPoint x: 407, startPoint y: 137, endPoint x: 439, endPoint y: 138, distance: 32.4
click at [439, 138] on span "2018-01-09" at bounding box center [433, 137] width 63 height 6
copy span "2018-01-09"
click at [113, 48] on link "Student" at bounding box center [114, 49] width 16 height 5
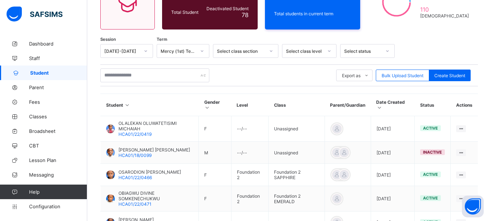
scroll to position [89, 0]
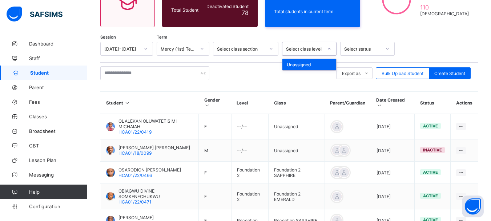
click at [329, 48] on icon at bounding box center [329, 48] width 4 height 7
click at [439, 47] on div at bounding box center [434, 49] width 72 height 14
click at [330, 49] on icon at bounding box center [329, 48] width 4 height 7
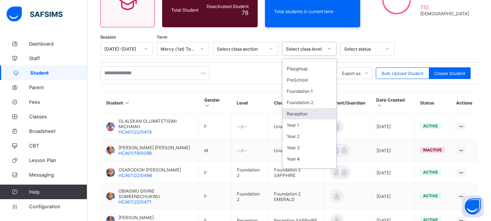
scroll to position [31, 0]
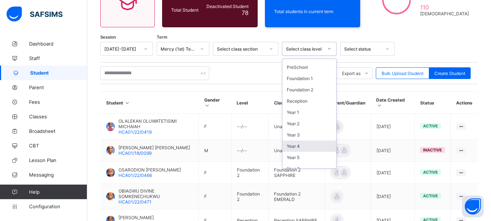
click at [300, 144] on div "Year 4" at bounding box center [309, 145] width 54 height 11
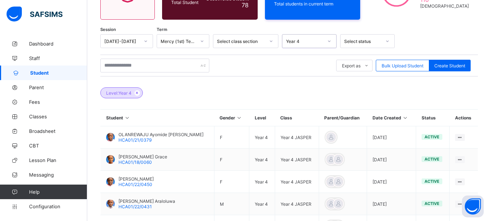
scroll to position [95, 0]
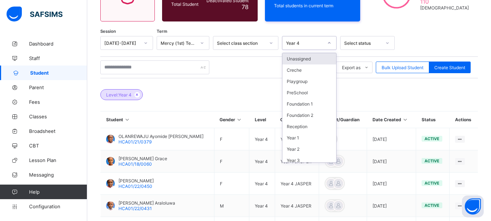
click at [328, 41] on icon at bounding box center [329, 42] width 4 height 7
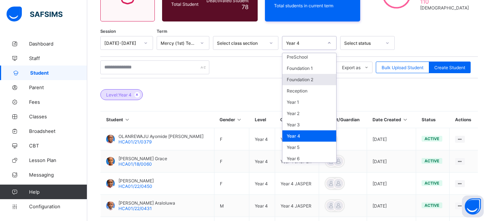
scroll to position [37, 0]
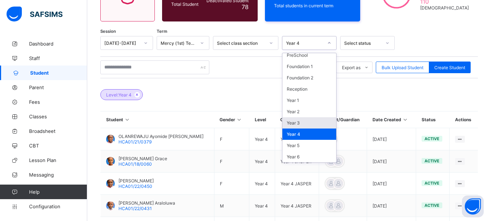
click at [299, 120] on div "Year 3" at bounding box center [309, 122] width 54 height 11
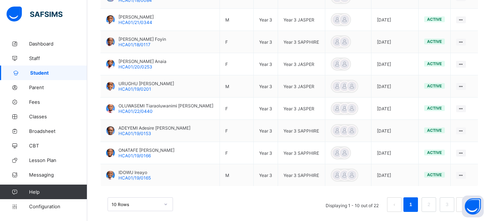
scroll to position [258, 0]
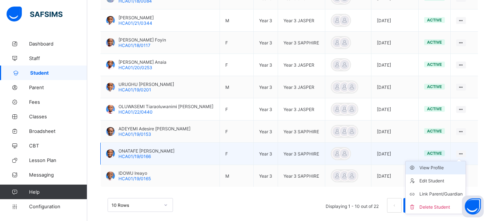
click at [436, 168] on div "View Profile" at bounding box center [440, 167] width 43 height 7
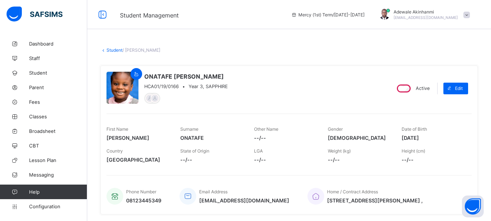
drag, startPoint x: 407, startPoint y: 138, endPoint x: 438, endPoint y: 136, distance: 30.9
click at [438, 136] on span "2019-09-08" at bounding box center [433, 137] width 63 height 6
copy span "2019-09-08"
click at [114, 51] on link "Student" at bounding box center [114, 49] width 16 height 5
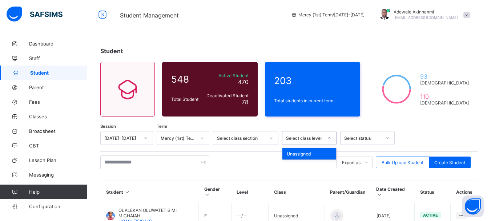
click at [331, 138] on icon at bounding box center [329, 137] width 4 height 7
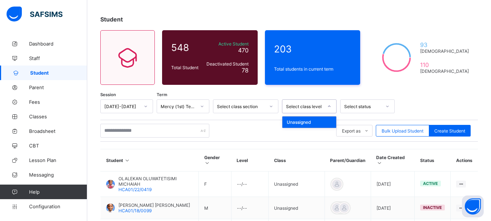
scroll to position [34, 0]
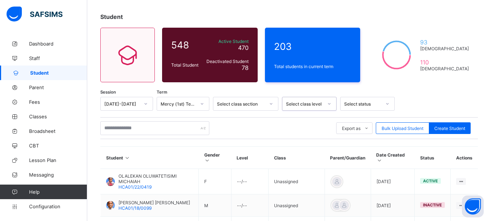
click at [328, 102] on icon at bounding box center [329, 103] width 4 height 7
click at [331, 104] on icon at bounding box center [329, 103] width 4 height 7
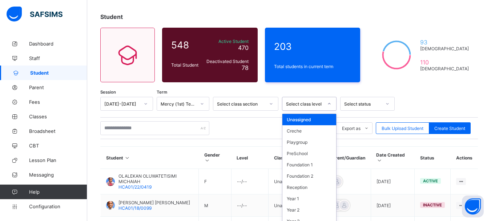
click at [330, 102] on icon at bounding box center [329, 103] width 4 height 7
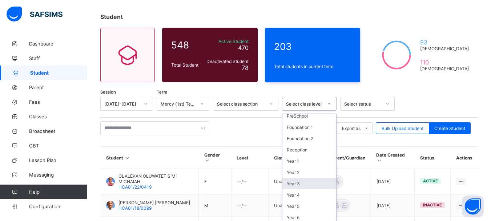
click at [298, 186] on div "Year 3" at bounding box center [309, 183] width 54 height 11
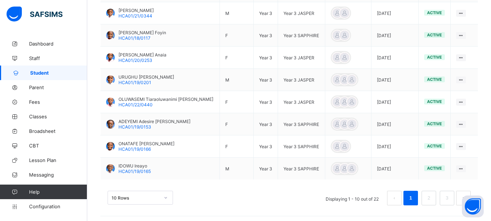
scroll to position [267, 0]
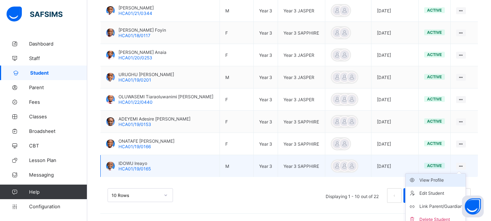
click at [447, 180] on div "View Profile" at bounding box center [440, 179] width 43 height 7
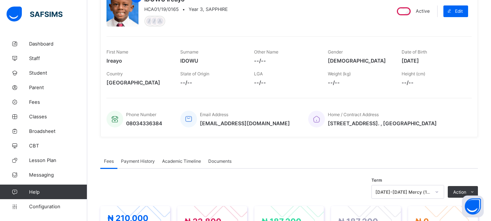
scroll to position [72, 0]
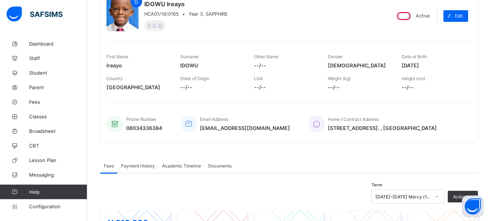
drag, startPoint x: 406, startPoint y: 66, endPoint x: 438, endPoint y: 65, distance: 32.0
click at [438, 65] on span "2017-08-04" at bounding box center [433, 65] width 63 height 6
copy span "2017-08-04"
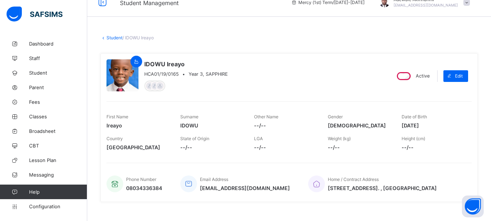
scroll to position [0, 0]
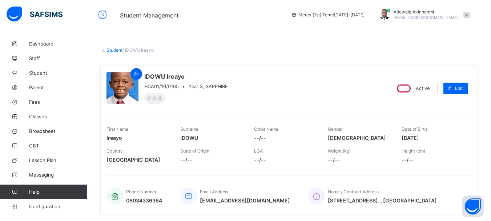
click at [117, 49] on link "Student" at bounding box center [114, 49] width 16 height 5
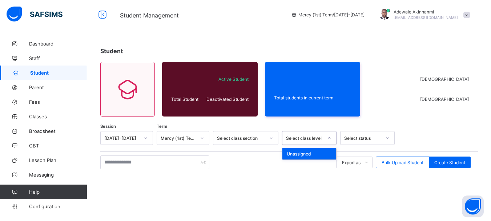
click at [330, 135] on div at bounding box center [329, 138] width 12 height 12
click at [329, 138] on icon at bounding box center [329, 137] width 4 height 7
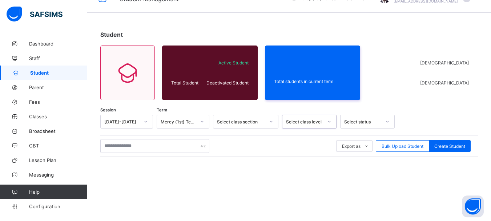
scroll to position [18, 0]
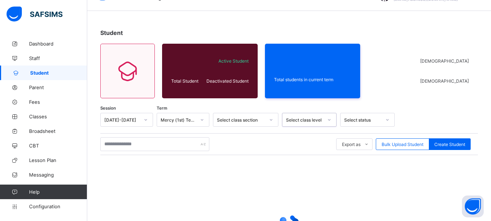
click at [330, 119] on icon at bounding box center [329, 119] width 4 height 7
click at [406, 101] on div "Student Total Student Active Student Deactivated Student Total students in curr…" at bounding box center [289, 161] width 404 height 286
click at [331, 120] on icon at bounding box center [329, 119] width 4 height 7
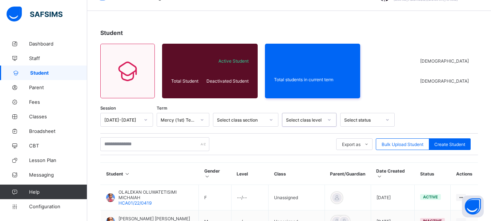
click at [329, 120] on icon at bounding box center [329, 119] width 4 height 7
click at [329, 120] on icon at bounding box center [329, 119] width 3 height 1
click at [329, 120] on icon at bounding box center [329, 119] width 4 height 7
click at [329, 120] on icon at bounding box center [329, 119] width 3 height 1
click at [427, 120] on div at bounding box center [434, 120] width 72 height 14
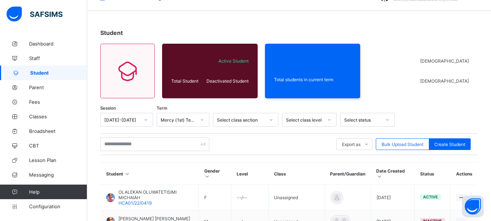
click at [331, 119] on div at bounding box center [329, 120] width 12 height 12
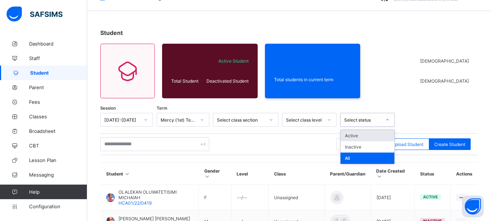
click at [388, 118] on icon at bounding box center [387, 119] width 4 height 7
click at [328, 119] on icon at bounding box center [329, 119] width 4 height 7
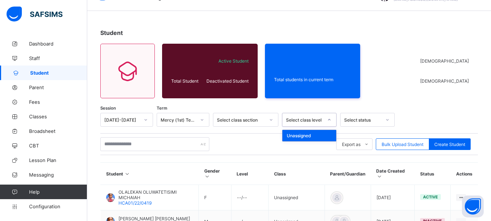
click at [405, 118] on div at bounding box center [434, 120] width 72 height 14
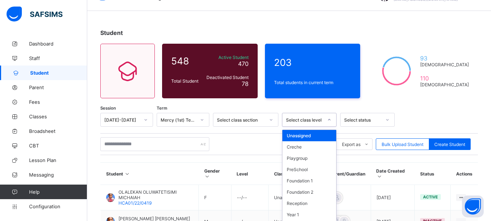
click at [331, 118] on div "option Unassigned focused, 1 of 13. 13 results available. Use Up and Down to ch…" at bounding box center [309, 120] width 55 height 14
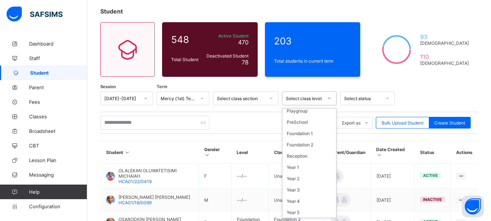
scroll to position [37, 0]
click at [300, 190] on div "Year 4" at bounding box center [309, 189] width 54 height 11
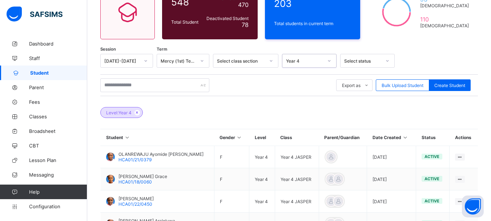
scroll to position [78, 0]
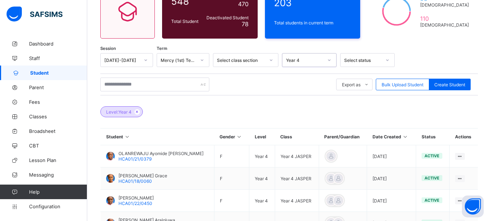
click at [333, 62] on div at bounding box center [329, 60] width 12 height 12
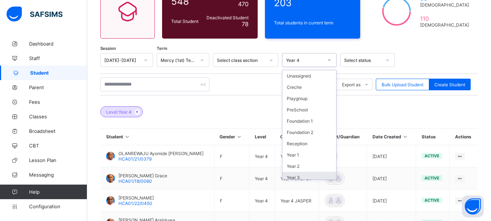
click at [316, 175] on div "Year 3" at bounding box center [309, 177] width 54 height 11
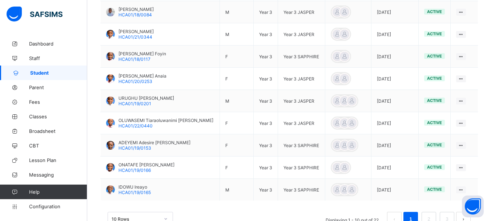
scroll to position [267, 0]
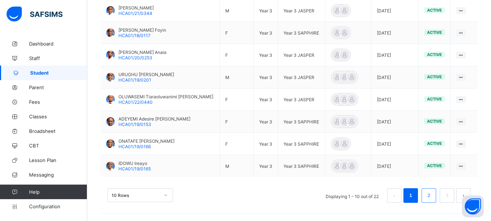
click at [431, 199] on link "2" at bounding box center [428, 194] width 7 height 9
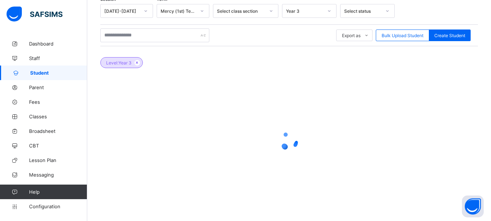
scroll to position [127, 0]
click at [331, 152] on div at bounding box center [289, 140] width 378 height 29
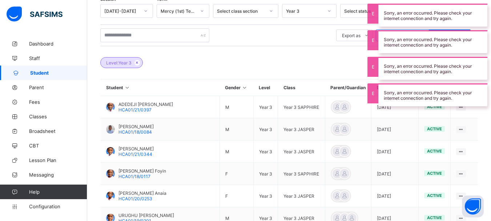
scroll to position [267, 0]
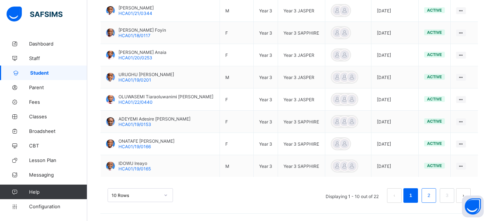
click at [432, 197] on link "2" at bounding box center [428, 194] width 7 height 9
click at [432, 194] on link "2" at bounding box center [428, 194] width 7 height 9
click at [432, 195] on link "2" at bounding box center [428, 194] width 7 height 9
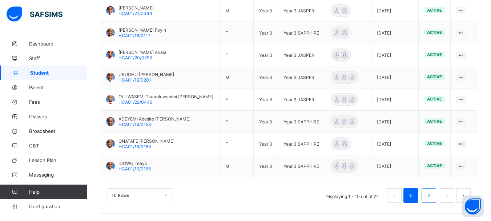
click at [432, 195] on link "2" at bounding box center [428, 194] width 7 height 9
click at [432, 192] on link "2" at bounding box center [428, 194] width 7 height 9
click at [432, 193] on link "2" at bounding box center [428, 194] width 7 height 9
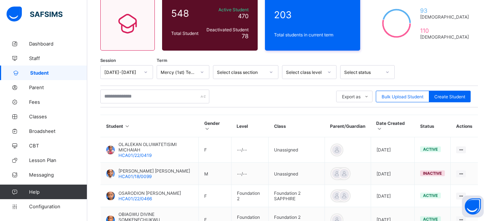
scroll to position [40, 0]
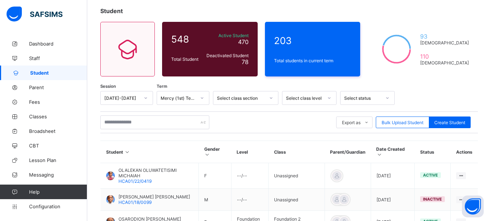
click at [329, 95] on icon at bounding box center [329, 97] width 4 height 7
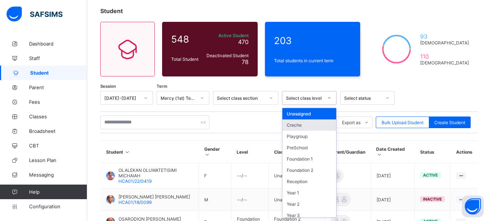
scroll to position [37, 0]
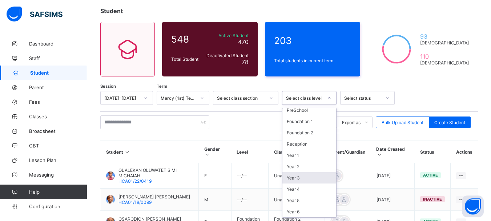
click at [292, 181] on div "Year 3" at bounding box center [309, 177] width 54 height 11
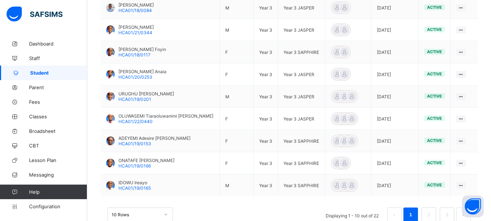
scroll to position [267, 0]
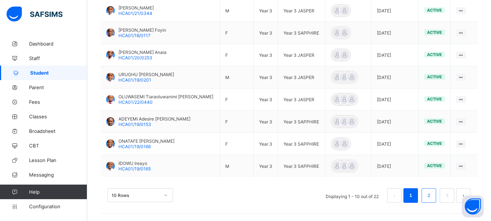
click at [432, 194] on link "2" at bounding box center [428, 194] width 7 height 9
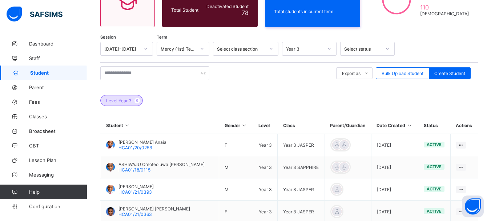
scroll to position [90, 0]
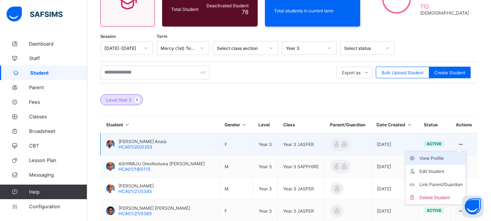
click at [439, 159] on div "View Profile" at bounding box center [440, 157] width 43 height 7
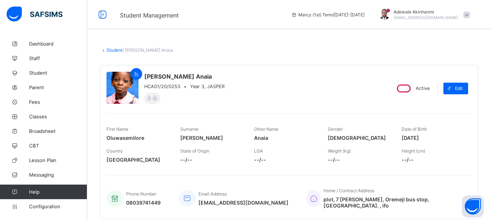
drag, startPoint x: 406, startPoint y: 137, endPoint x: 438, endPoint y: 137, distance: 32.0
click at [438, 137] on span "[DATE]" at bounding box center [433, 137] width 63 height 6
copy span "[DATE]"
click at [115, 49] on link "Student" at bounding box center [114, 49] width 16 height 5
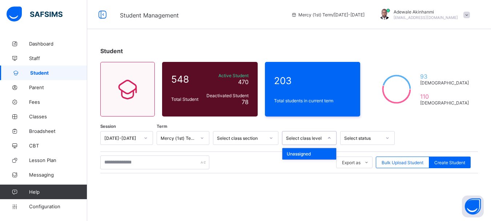
click at [325, 138] on div at bounding box center [329, 138] width 12 height 12
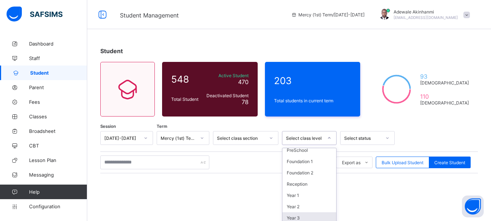
click at [298, 215] on div "Year 3" at bounding box center [309, 217] width 54 height 11
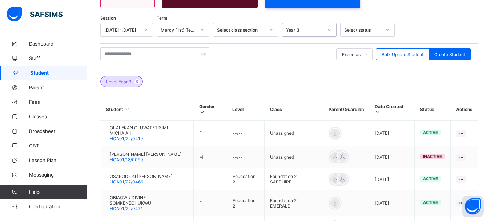
scroll to position [88, 0]
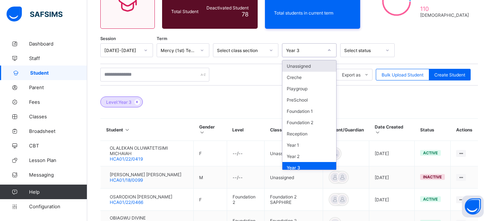
click at [331, 49] on icon at bounding box center [329, 50] width 4 height 7
click at [298, 136] on div "Reception" at bounding box center [309, 133] width 54 height 11
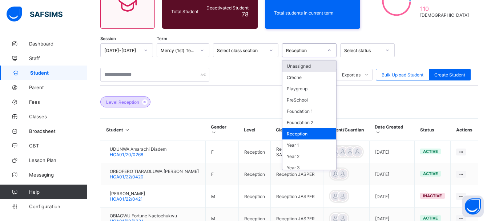
click at [330, 49] on icon at bounding box center [329, 50] width 4 height 7
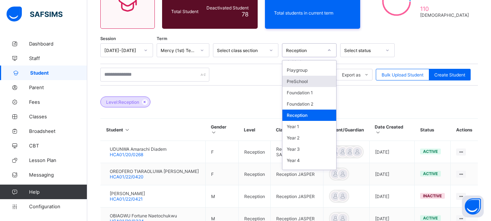
scroll to position [19, 0]
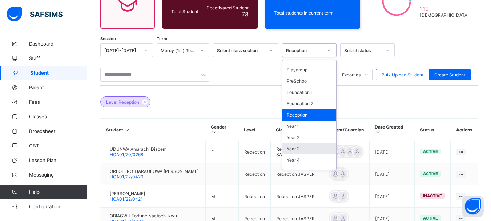
click at [297, 149] on div "Year 3" at bounding box center [309, 148] width 54 height 11
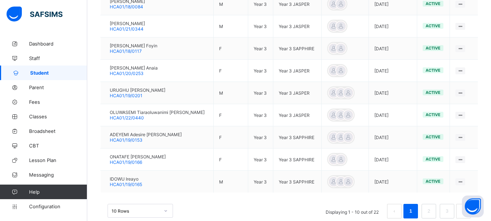
scroll to position [267, 0]
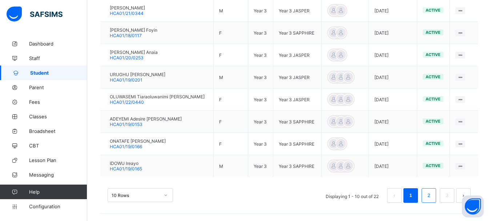
click at [432, 195] on link "2" at bounding box center [428, 194] width 7 height 9
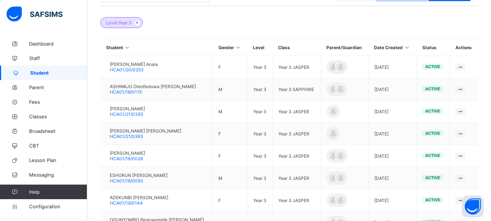
scroll to position [165, 0]
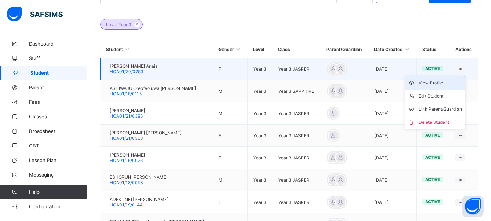
click at [438, 84] on div "View Profile" at bounding box center [440, 82] width 43 height 7
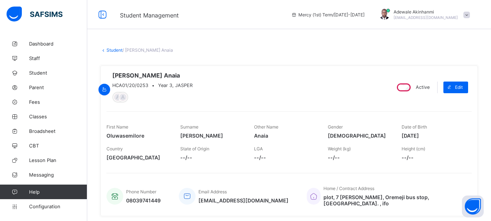
click at [114, 49] on link "Student" at bounding box center [114, 49] width 16 height 5
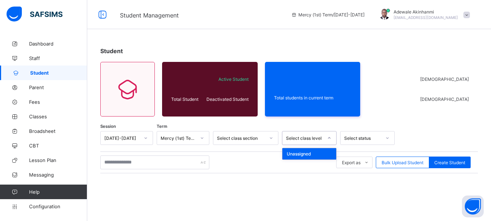
click at [306, 140] on div "Select class level" at bounding box center [304, 137] width 37 height 5
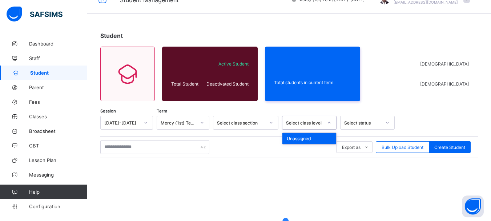
scroll to position [17, 0]
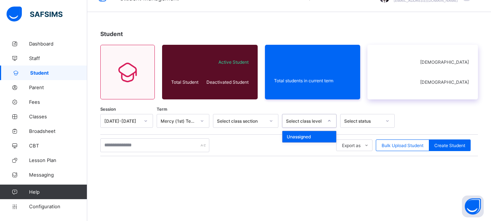
click at [403, 93] on div "[DEMOGRAPHIC_DATA] [DEMOGRAPHIC_DATA]" at bounding box center [422, 72] width 110 height 55
click at [330, 122] on icon at bounding box center [329, 120] width 4 height 7
click at [443, 117] on div at bounding box center [434, 121] width 72 height 14
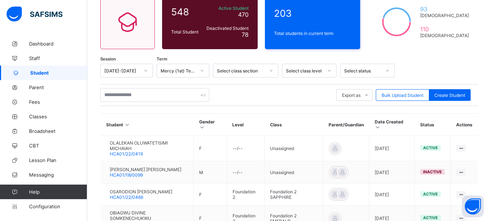
scroll to position [56, 0]
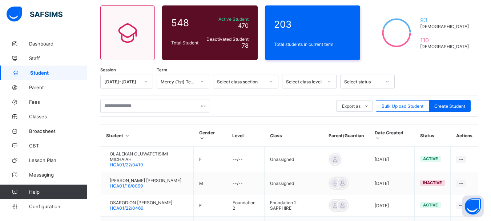
click at [327, 80] on div at bounding box center [329, 82] width 12 height 12
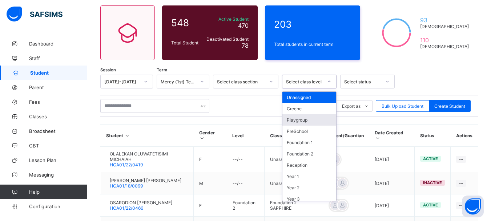
scroll to position [37, 0]
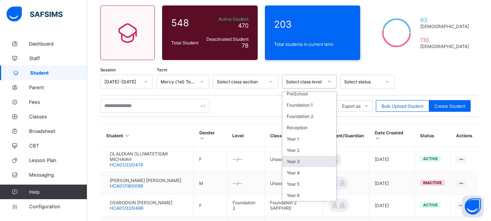
click at [296, 161] on div "Year 3" at bounding box center [309, 161] width 54 height 11
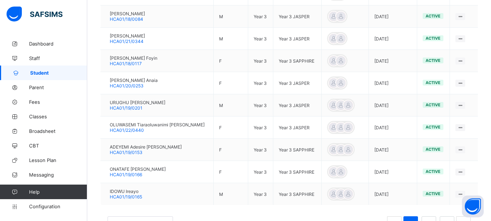
scroll to position [261, 0]
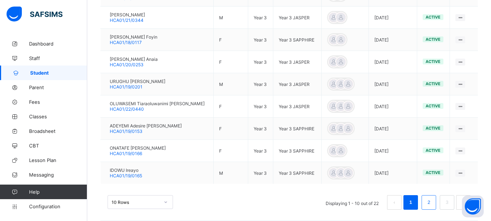
click at [432, 199] on link "2" at bounding box center [428, 201] width 7 height 9
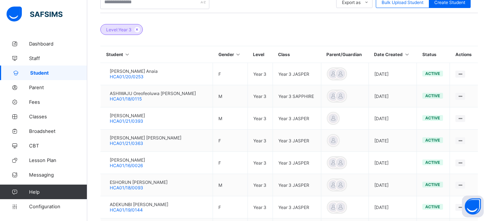
scroll to position [164, 0]
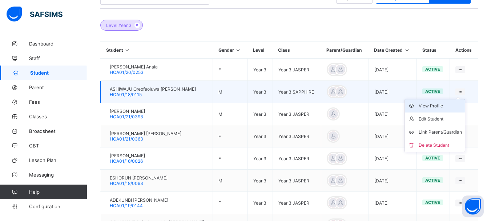
click at [439, 106] on div "View Profile" at bounding box center [440, 105] width 43 height 7
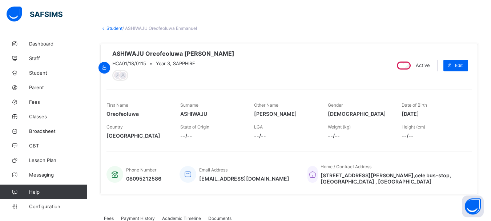
scroll to position [3, 0]
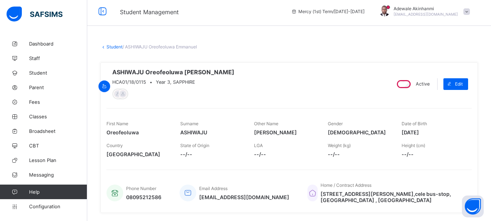
drag, startPoint x: 406, startPoint y: 134, endPoint x: 438, endPoint y: 133, distance: 31.3
click at [438, 133] on span "[DATE]" at bounding box center [433, 132] width 63 height 6
copy span "[DATE]"
click at [118, 47] on link "Student" at bounding box center [114, 46] width 16 height 5
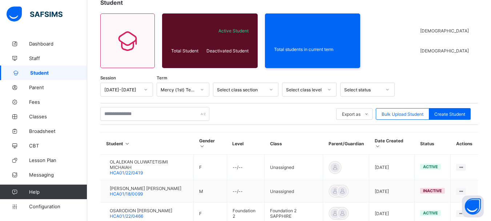
scroll to position [50, 0]
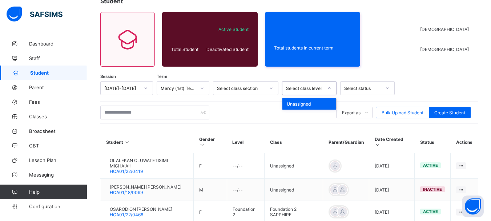
click at [328, 86] on icon at bounding box center [329, 87] width 4 height 7
click at [329, 88] on icon at bounding box center [329, 87] width 4 height 7
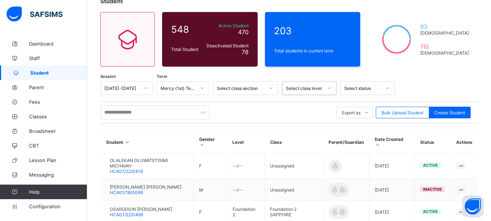
click at [328, 87] on icon at bounding box center [329, 87] width 4 height 7
click at [445, 89] on div at bounding box center [434, 88] width 72 height 14
click at [330, 87] on icon at bounding box center [329, 87] width 4 height 7
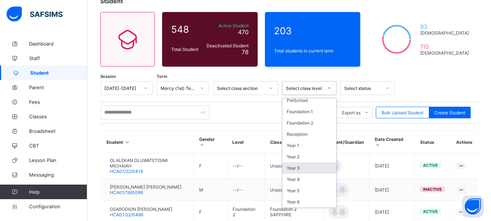
click at [296, 169] on div "Year 3" at bounding box center [309, 167] width 54 height 11
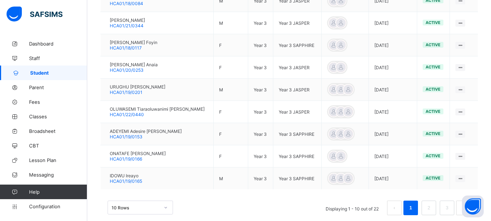
scroll to position [267, 0]
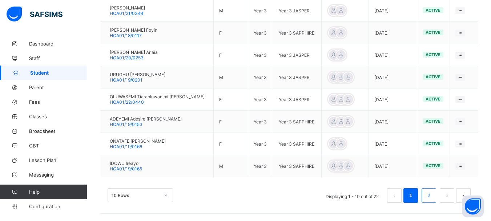
click at [432, 193] on link "2" at bounding box center [428, 194] width 7 height 9
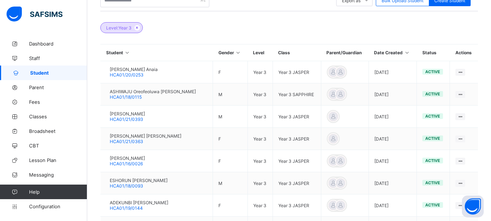
scroll to position [163, 0]
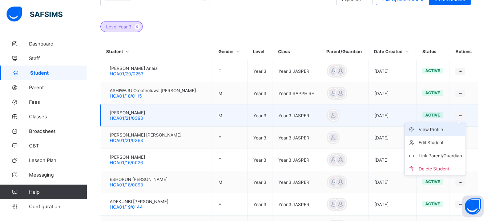
click at [437, 133] on div "View Profile" at bounding box center [440, 129] width 43 height 7
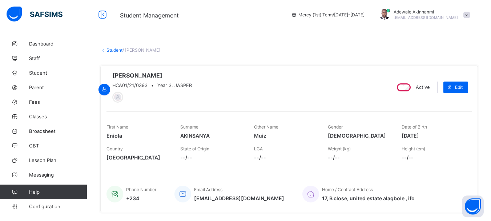
drag, startPoint x: 407, startPoint y: 137, endPoint x: 438, endPoint y: 138, distance: 30.9
click at [438, 138] on span "[DATE]" at bounding box center [433, 135] width 63 height 6
copy span "[DATE]"
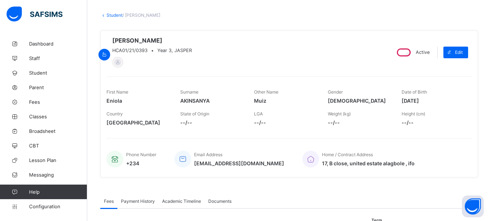
scroll to position [37, 0]
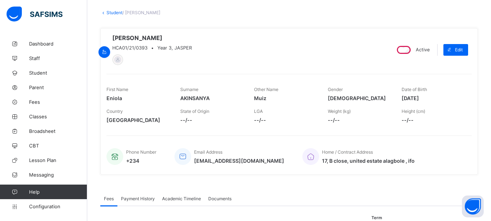
click at [114, 12] on link "Student" at bounding box center [114, 12] width 16 height 5
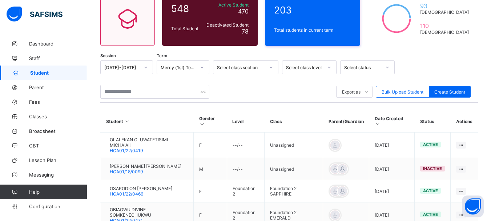
scroll to position [72, 0]
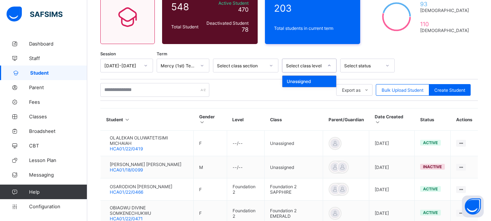
click at [330, 63] on icon at bounding box center [329, 65] width 4 height 7
click at [417, 67] on div at bounding box center [434, 66] width 72 height 14
click at [330, 67] on icon at bounding box center [329, 65] width 4 height 7
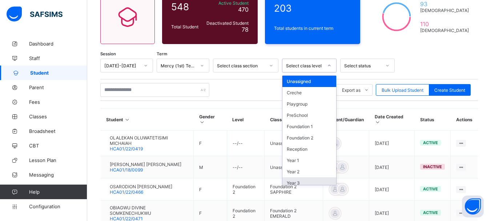
click at [306, 178] on div "Year 3" at bounding box center [309, 182] width 54 height 11
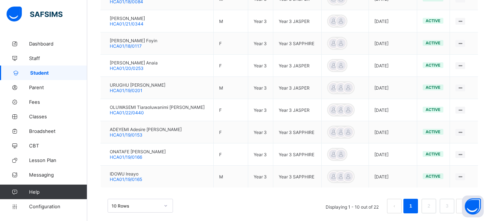
scroll to position [267, 0]
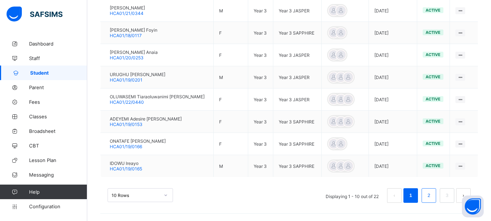
click at [432, 197] on link "2" at bounding box center [428, 194] width 7 height 9
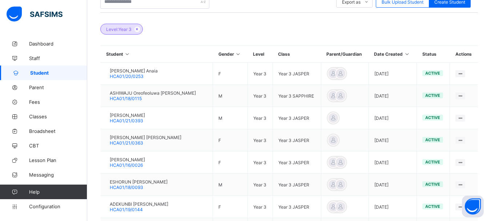
scroll to position [161, 0]
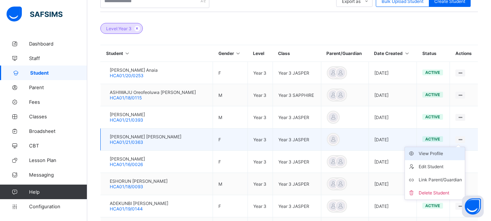
click at [436, 154] on div "View Profile" at bounding box center [440, 153] width 43 height 7
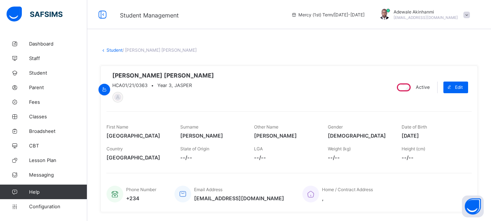
drag, startPoint x: 406, startPoint y: 138, endPoint x: 443, endPoint y: 139, distance: 36.7
click at [443, 138] on span "[DATE]" at bounding box center [433, 135] width 63 height 6
copy span "[DATE]"
click at [114, 49] on link "Student" at bounding box center [114, 49] width 16 height 5
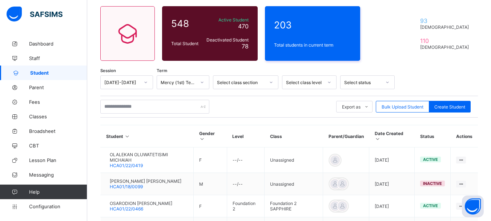
scroll to position [24, 0]
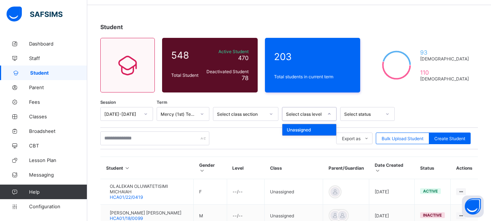
click at [327, 111] on div at bounding box center [329, 114] width 12 height 12
click at [329, 114] on icon at bounding box center [329, 113] width 3 height 1
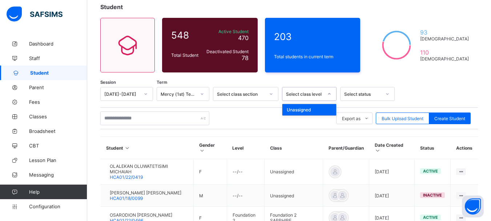
scroll to position [58, 0]
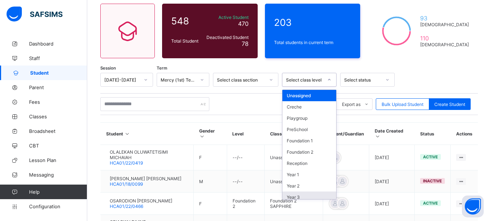
click at [302, 194] on div "Year 3" at bounding box center [309, 196] width 54 height 11
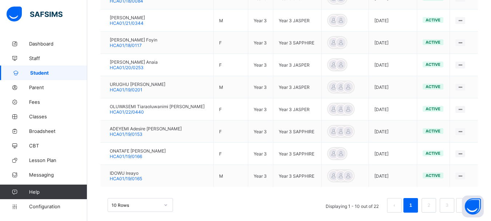
scroll to position [267, 0]
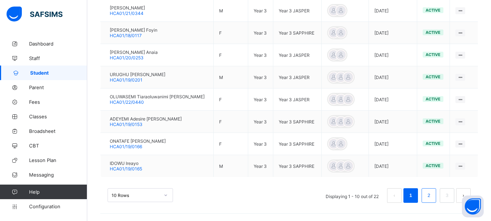
click at [432, 194] on link "2" at bounding box center [428, 194] width 7 height 9
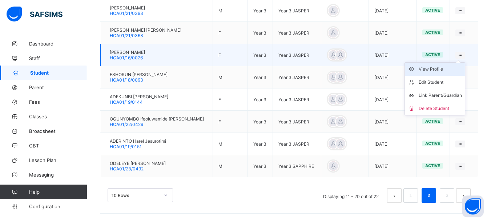
click at [437, 72] on div "View Profile" at bounding box center [440, 68] width 43 height 7
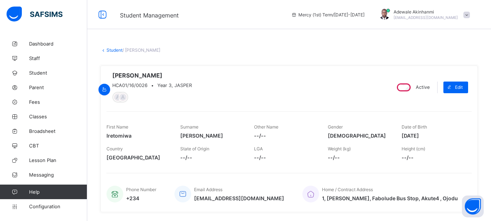
drag, startPoint x: 406, startPoint y: 138, endPoint x: 437, endPoint y: 139, distance: 30.9
click at [437, 138] on span "[DATE]" at bounding box center [433, 135] width 63 height 6
copy span "[DATE]"
click at [111, 50] on link "Student" at bounding box center [114, 49] width 16 height 5
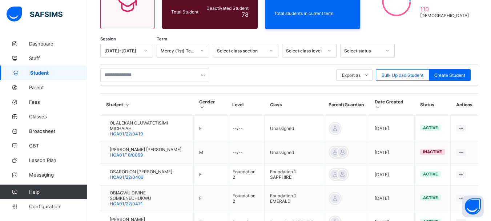
scroll to position [54, 0]
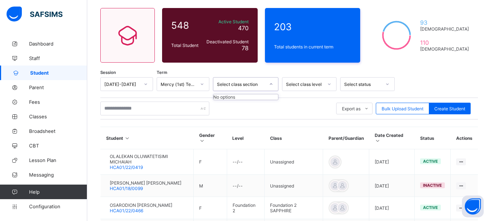
click at [270, 85] on icon at bounding box center [271, 83] width 4 height 7
click at [330, 85] on icon at bounding box center [329, 83] width 4 height 7
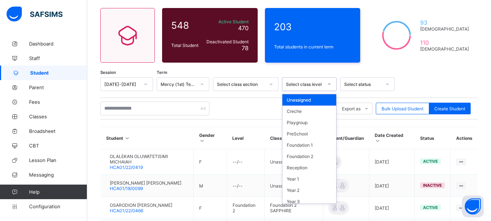
click at [330, 85] on icon at bounding box center [329, 83] width 4 height 7
click at [306, 197] on div "Year 3" at bounding box center [309, 201] width 54 height 11
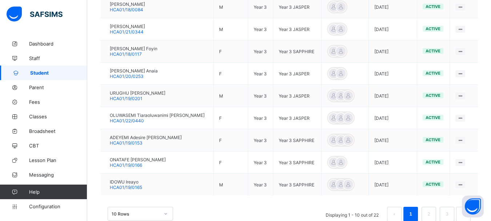
scroll to position [267, 0]
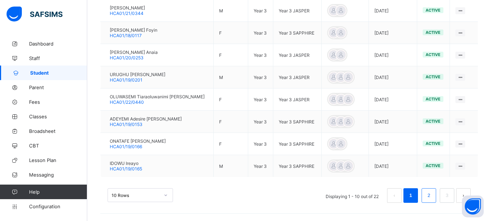
click at [432, 194] on link "2" at bounding box center [428, 194] width 7 height 9
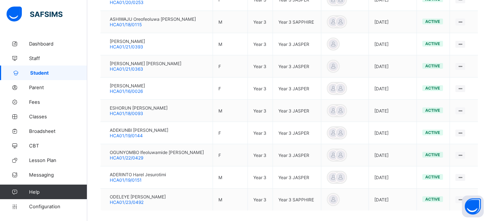
scroll to position [235, 0]
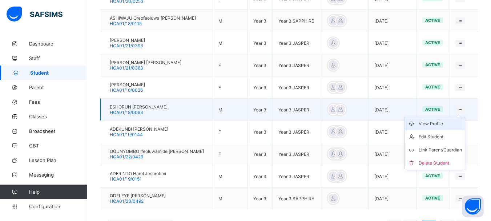
click at [436, 126] on div "View Profile" at bounding box center [440, 123] width 43 height 7
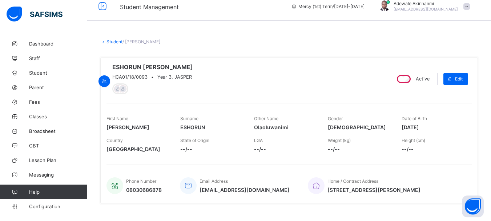
scroll to position [7, 0]
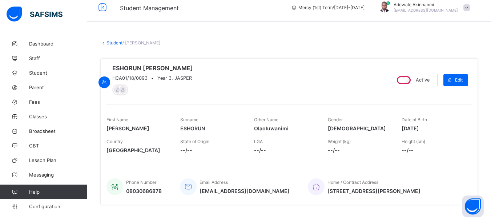
drag, startPoint x: 407, startPoint y: 130, endPoint x: 440, endPoint y: 129, distance: 33.4
click at [440, 129] on span "[DATE]" at bounding box center [433, 128] width 63 height 6
copy span "[DATE]"
click at [112, 42] on link "Student" at bounding box center [114, 42] width 16 height 5
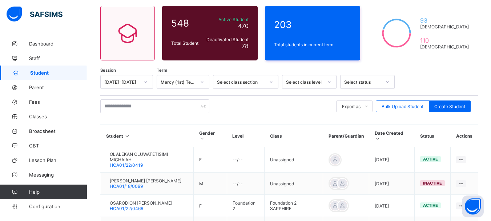
scroll to position [57, 0]
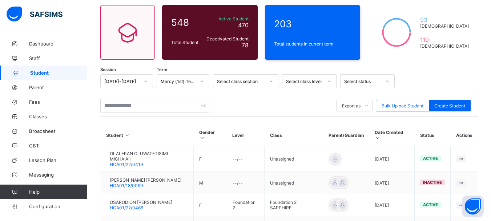
click at [270, 79] on icon at bounding box center [271, 80] width 4 height 7
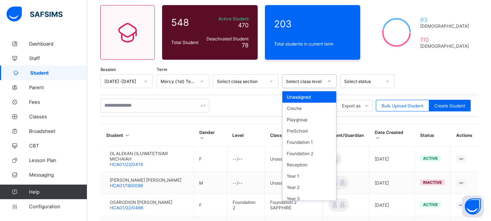
click at [319, 82] on div "Select class level" at bounding box center [304, 81] width 37 height 5
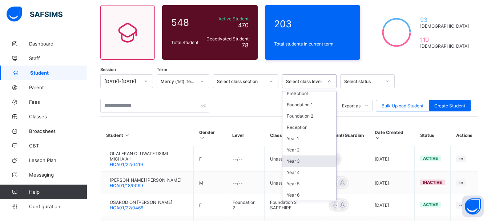
click at [297, 160] on div "Year 3" at bounding box center [309, 160] width 54 height 11
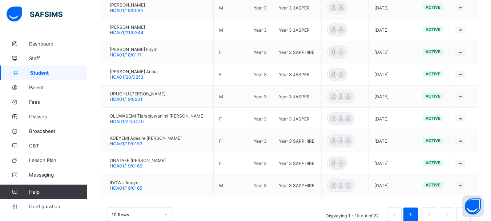
scroll to position [267, 0]
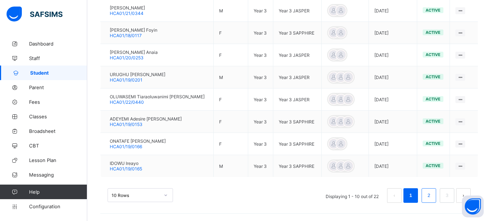
click at [432, 195] on link "2" at bounding box center [428, 194] width 7 height 9
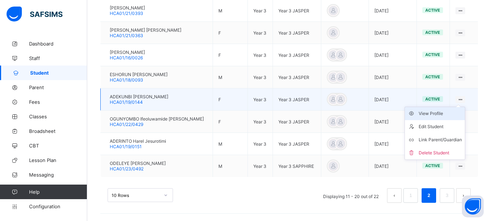
click at [441, 114] on div "View Profile" at bounding box center [440, 113] width 43 height 7
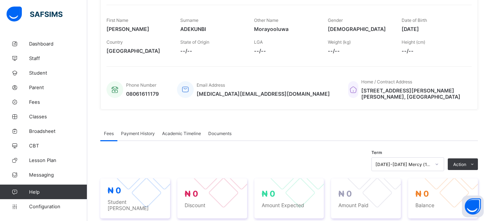
scroll to position [75, 0]
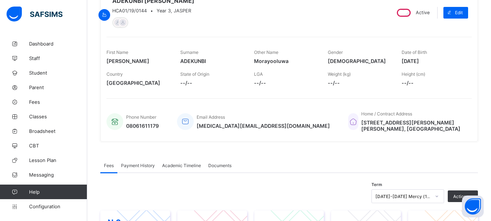
drag, startPoint x: 406, startPoint y: 61, endPoint x: 438, endPoint y: 62, distance: 31.6
click at [438, 62] on span "[DATE]" at bounding box center [433, 61] width 63 height 6
copy span "[DATE]"
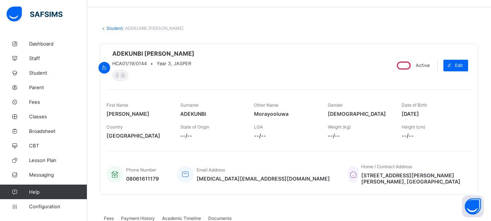
scroll to position [23, 0]
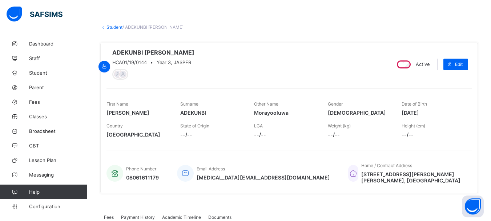
click at [118, 25] on link "Student" at bounding box center [114, 26] width 16 height 5
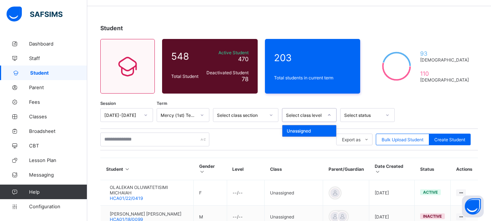
click at [329, 116] on icon at bounding box center [329, 114] width 4 height 7
click at [328, 113] on icon at bounding box center [329, 114] width 4 height 7
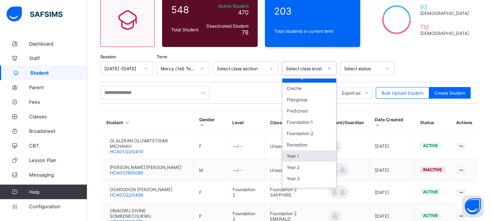
scroll to position [10, 0]
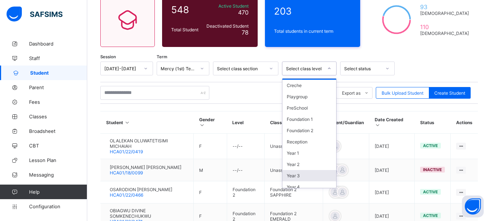
click at [296, 177] on div "Year 3" at bounding box center [309, 175] width 54 height 11
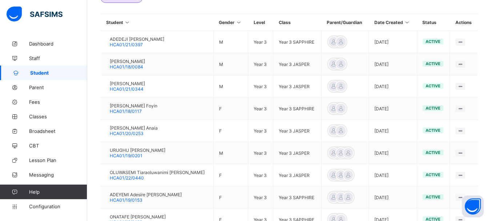
scroll to position [267, 0]
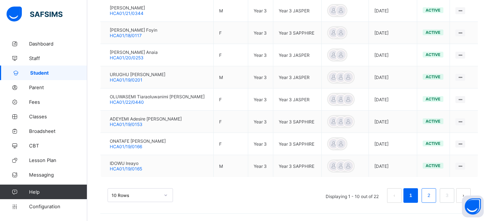
click at [432, 194] on link "2" at bounding box center [428, 194] width 7 height 9
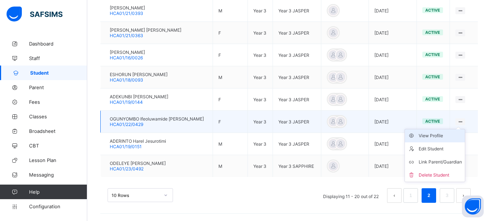
click at [441, 138] on div "View Profile" at bounding box center [440, 135] width 43 height 7
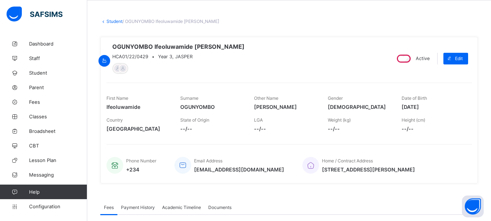
scroll to position [27, 0]
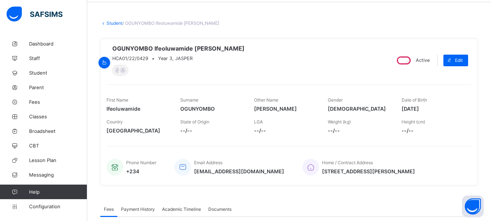
drag, startPoint x: 407, startPoint y: 111, endPoint x: 436, endPoint y: 111, distance: 29.4
click at [436, 111] on span "[DATE]" at bounding box center [433, 108] width 63 height 6
copy span "[DATE]"
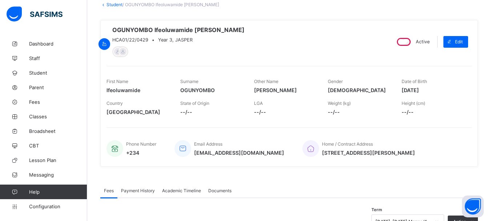
scroll to position [44, 0]
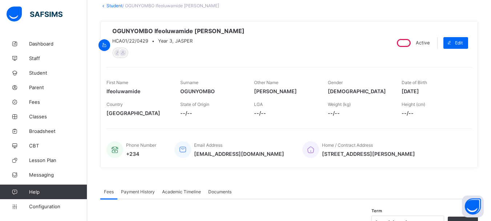
click at [114, 4] on link "Student" at bounding box center [114, 5] width 16 height 5
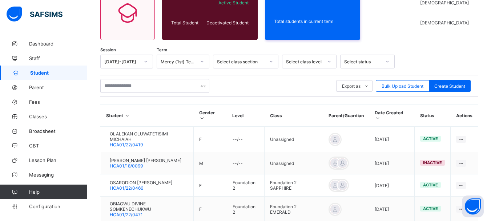
scroll to position [74, 0]
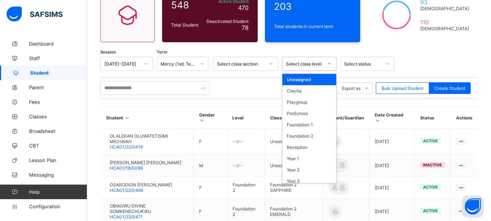
click at [331, 65] on icon at bounding box center [329, 63] width 4 height 7
click at [302, 177] on div "Year 3" at bounding box center [309, 180] width 54 height 11
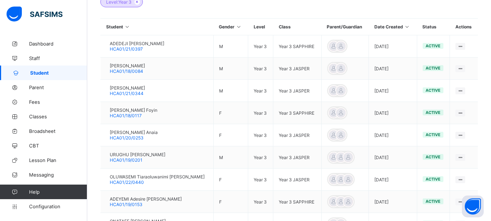
scroll to position [267, 0]
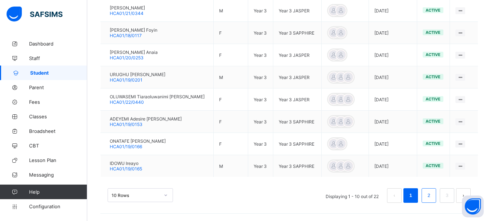
click at [432, 198] on link "2" at bounding box center [428, 194] width 7 height 9
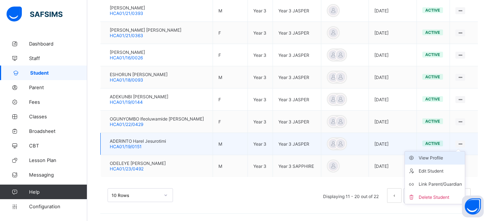
click at [441, 157] on div "View Profile" at bounding box center [440, 157] width 43 height 7
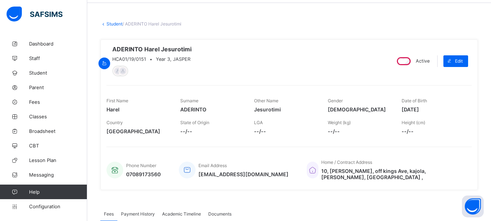
scroll to position [28, 0]
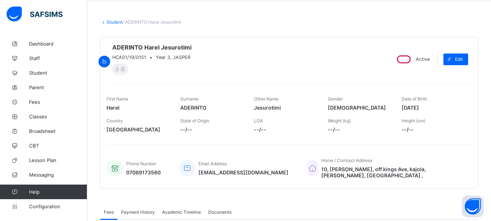
drag, startPoint x: 406, startPoint y: 110, endPoint x: 439, endPoint y: 108, distance: 32.8
click at [439, 108] on span "[DATE]" at bounding box center [433, 107] width 63 height 6
copy span "[DATE]"
click at [113, 23] on link "Student" at bounding box center [114, 21] width 16 height 5
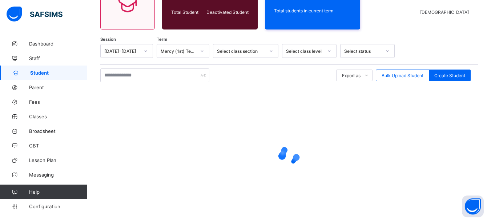
scroll to position [101, 0]
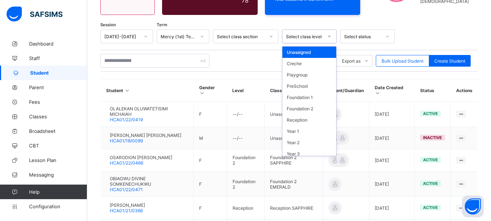
click at [332, 39] on div at bounding box center [329, 37] width 12 height 12
click at [306, 153] on div "Year 3" at bounding box center [309, 153] width 54 height 11
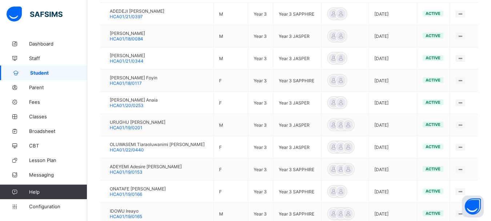
scroll to position [267, 0]
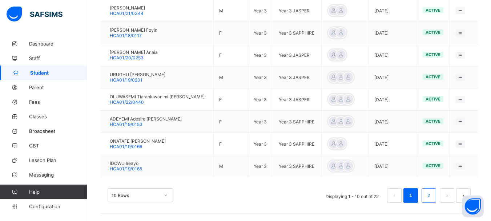
click at [432, 193] on link "2" at bounding box center [428, 194] width 7 height 9
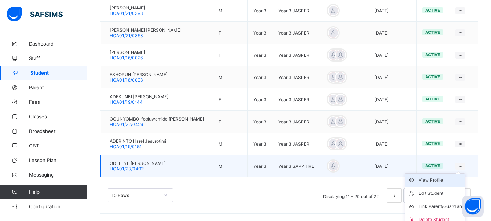
click at [436, 181] on div "View Profile" at bounding box center [440, 179] width 43 height 7
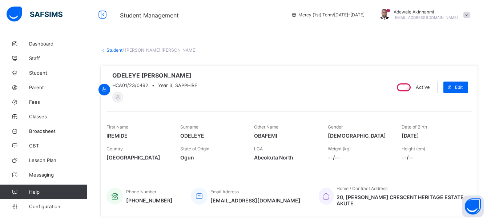
drag, startPoint x: 407, startPoint y: 137, endPoint x: 438, endPoint y: 137, distance: 31.6
click at [438, 137] on span "[DATE]" at bounding box center [433, 135] width 63 height 6
copy span "[DATE]"
click at [116, 49] on link "Student" at bounding box center [114, 49] width 16 height 5
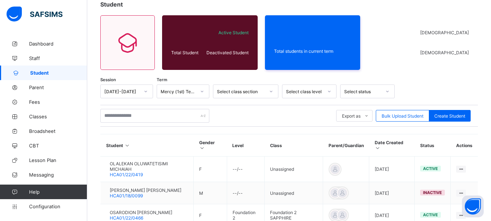
scroll to position [52, 0]
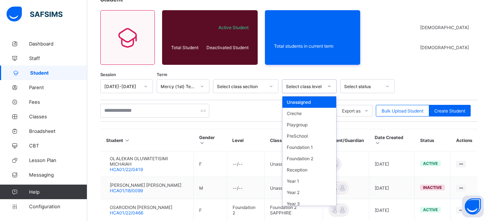
click at [331, 88] on icon at bounding box center [329, 86] width 4 height 7
click at [313, 201] on div "Year 3" at bounding box center [309, 203] width 54 height 11
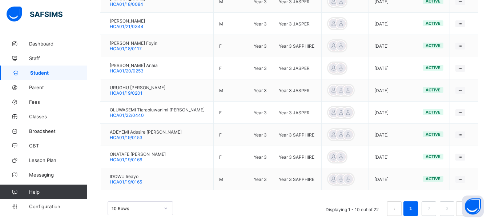
scroll to position [267, 0]
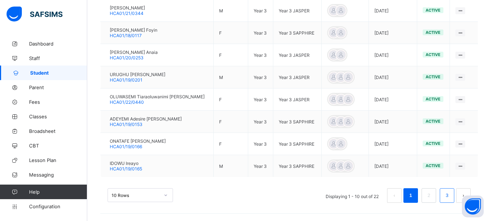
click at [448, 196] on li "3" at bounding box center [447, 195] width 15 height 15
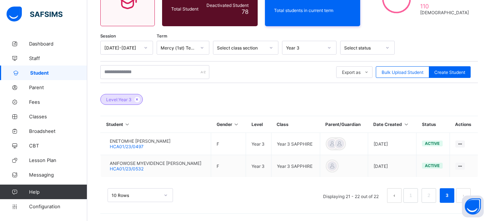
scroll to position [90, 0]
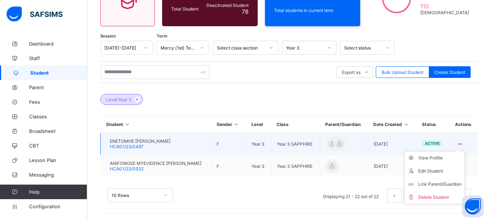
click at [463, 141] on icon at bounding box center [460, 143] width 6 height 5
click at [432, 158] on div "View Profile" at bounding box center [439, 157] width 43 height 7
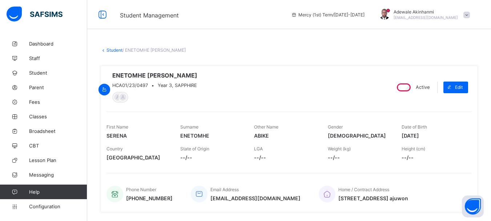
drag, startPoint x: 407, startPoint y: 138, endPoint x: 436, endPoint y: 139, distance: 29.1
click at [436, 138] on span "[DATE]" at bounding box center [433, 135] width 63 height 6
click at [117, 52] on link "Student" at bounding box center [114, 49] width 16 height 5
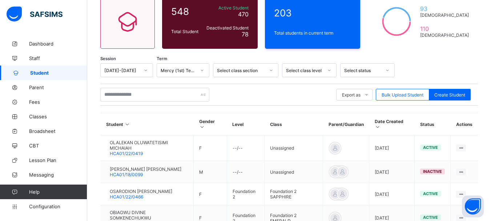
scroll to position [74, 0]
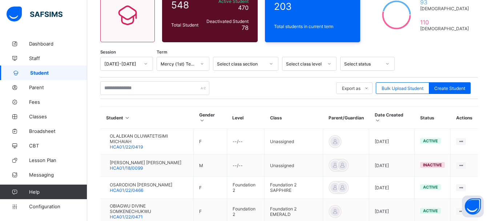
click at [328, 62] on icon at bounding box center [329, 63] width 4 height 7
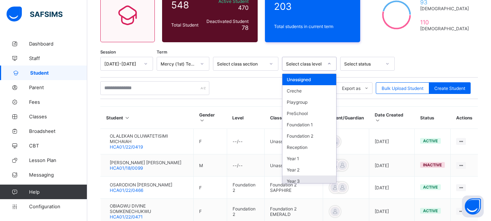
click at [309, 177] on div "Year 3" at bounding box center [309, 180] width 54 height 11
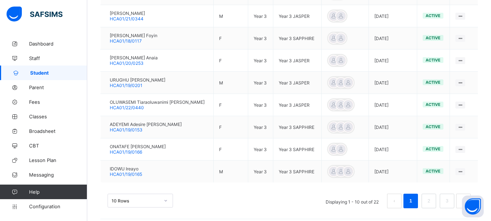
scroll to position [267, 0]
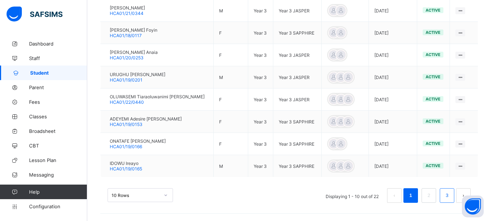
click at [450, 192] on link "3" at bounding box center [446, 194] width 7 height 9
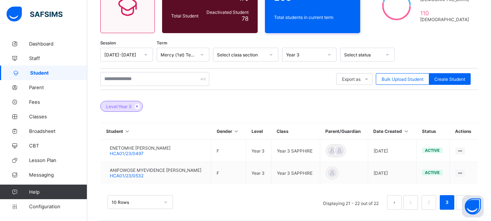
scroll to position [90, 0]
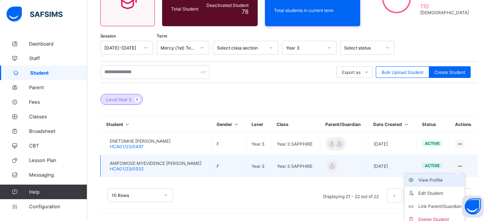
click at [440, 181] on div "View Profile" at bounding box center [439, 179] width 43 height 7
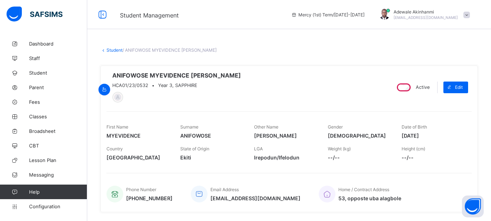
drag, startPoint x: 406, startPoint y: 137, endPoint x: 439, endPoint y: 136, distance: 32.4
click at [439, 136] on span "[DATE]" at bounding box center [433, 135] width 63 height 6
click at [120, 51] on link "Student" at bounding box center [114, 49] width 16 height 5
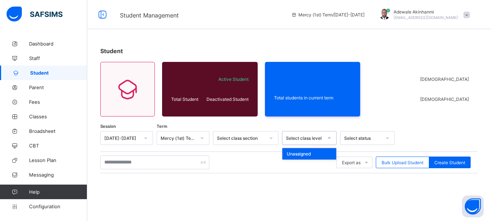
click at [329, 140] on icon at bounding box center [329, 137] width 4 height 7
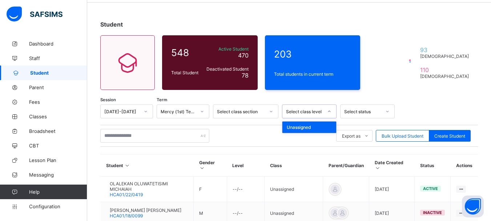
scroll to position [28, 0]
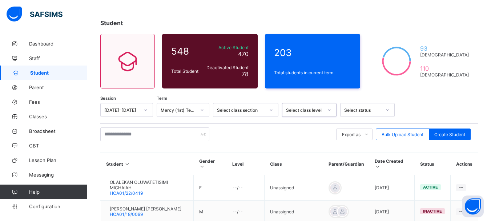
click at [329, 110] on icon at bounding box center [329, 109] width 4 height 7
click at [329, 110] on icon at bounding box center [329, 109] width 3 height 1
click at [329, 110] on icon at bounding box center [329, 109] width 4 height 7
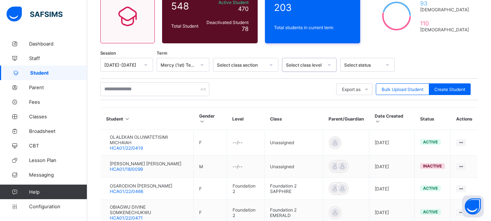
scroll to position [76, 0]
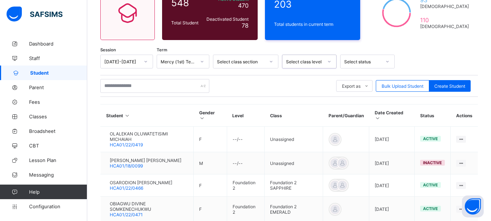
click at [331, 60] on icon at bounding box center [329, 61] width 4 height 7
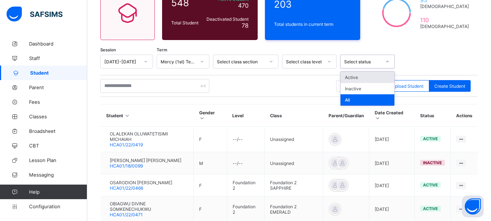
click at [388, 61] on icon at bounding box center [387, 61] width 4 height 7
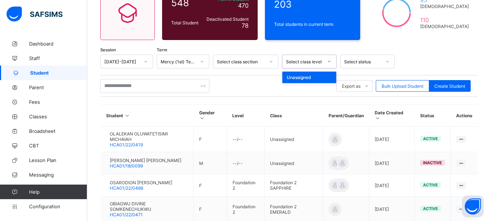
click at [327, 62] on div at bounding box center [329, 62] width 12 height 12
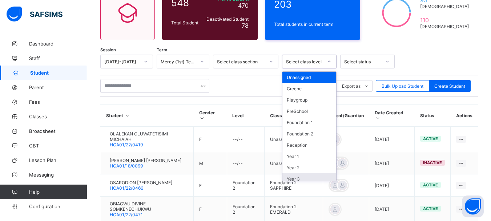
click at [310, 177] on div "Year 3" at bounding box center [309, 178] width 54 height 11
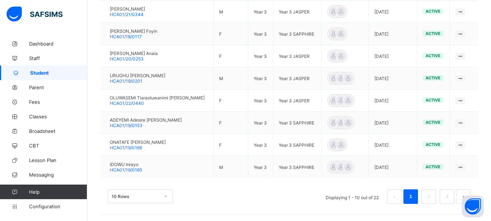
scroll to position [267, 0]
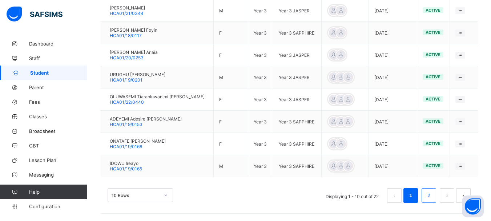
click at [432, 194] on link "2" at bounding box center [428, 194] width 7 height 9
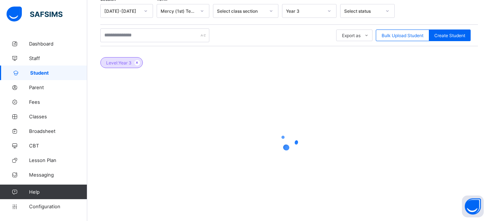
scroll to position [127, 0]
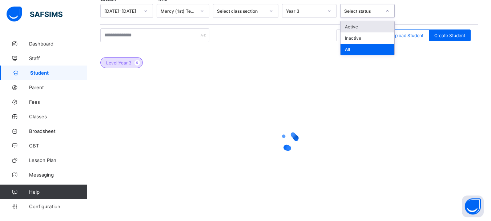
click at [388, 11] on icon at bounding box center [387, 10] width 4 height 7
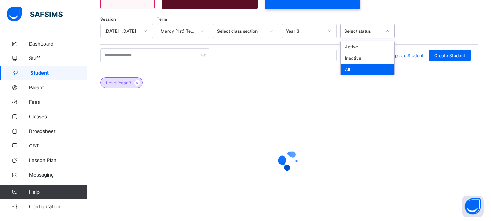
scroll to position [106, 0]
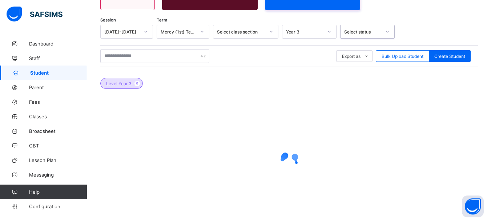
click at [390, 30] on div at bounding box center [387, 32] width 12 height 12
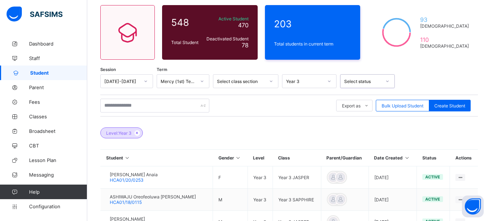
scroll to position [53, 0]
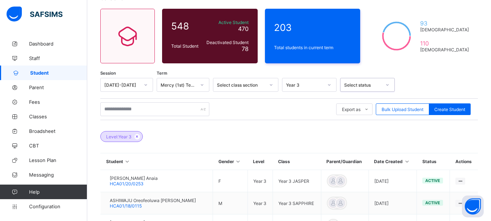
click at [388, 86] on icon at bounding box center [387, 84] width 4 height 7
click at [373, 122] on div "All" at bounding box center [368, 122] width 54 height 11
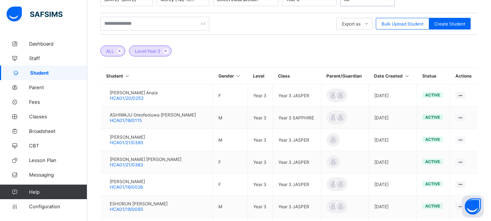
scroll to position [14, 0]
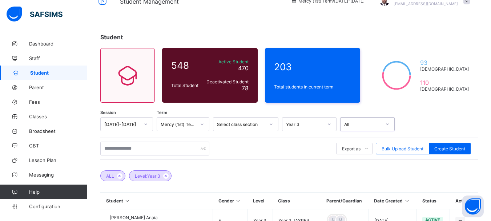
click at [389, 125] on icon at bounding box center [387, 123] width 4 height 7
click at [370, 149] on div "Inactive" at bounding box center [368, 150] width 54 height 11
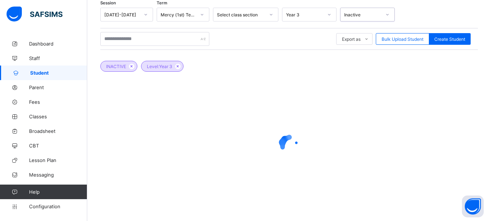
scroll to position [127, 0]
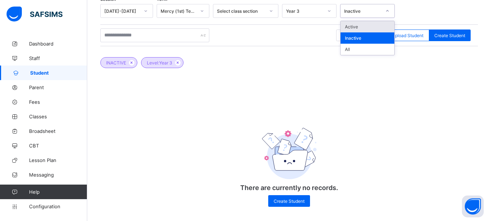
click at [387, 7] on div at bounding box center [387, 11] width 12 height 12
click at [365, 49] on div "All" at bounding box center [368, 49] width 54 height 11
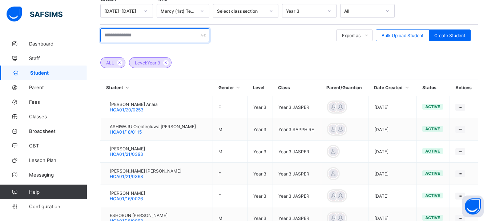
click at [176, 34] on input "text" at bounding box center [154, 35] width 109 height 14
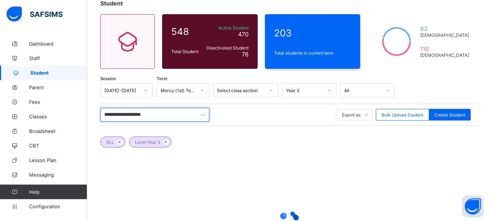
scroll to position [48, 0]
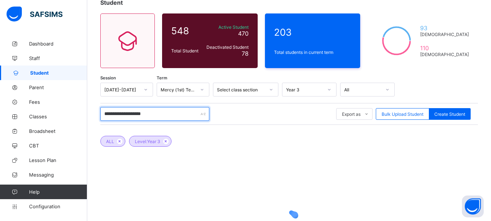
click at [154, 117] on input "**********" at bounding box center [154, 114] width 109 height 14
type input "*"
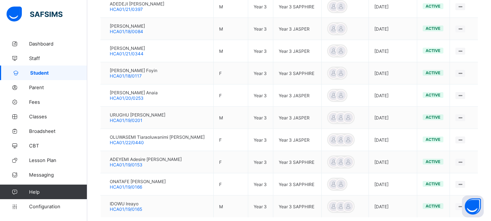
scroll to position [267, 0]
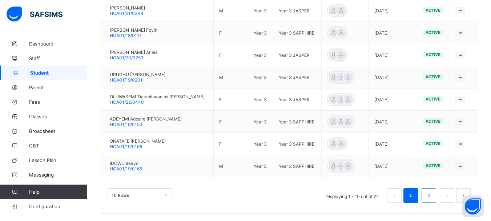
click at [432, 194] on link "2" at bounding box center [428, 194] width 7 height 9
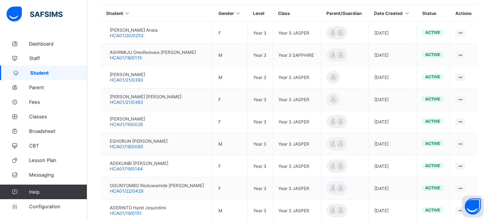
scroll to position [202, 0]
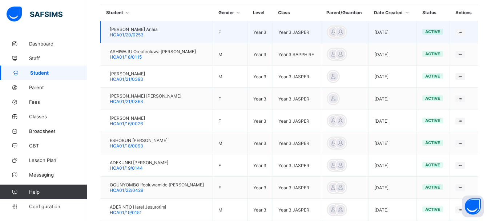
click at [380, 32] on td "[DATE]" at bounding box center [393, 32] width 48 height 22
